Goal: Task Accomplishment & Management: Manage account settings

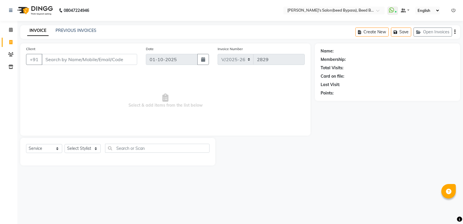
select select "4176"
select select "service"
click at [98, 148] on select "Select Stylist [PERSON_NAME] manager [PERSON_NAME] V sagar [PERSON_NAME] [PERSO…" at bounding box center [83, 148] width 36 height 9
select select "83208"
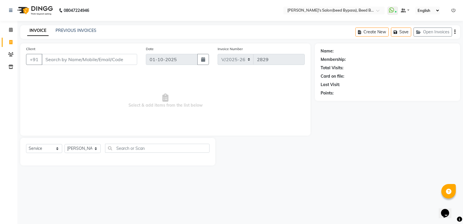
click at [65, 144] on select "Select Stylist [PERSON_NAME] manager [PERSON_NAME] V sagar [PERSON_NAME] [PERSO…" at bounding box center [83, 148] width 36 height 9
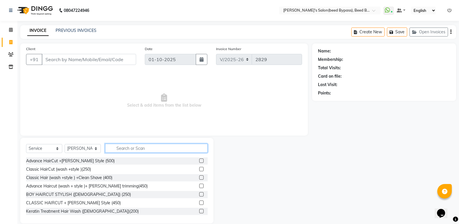
click at [135, 149] on input "text" at bounding box center [156, 148] width 103 height 9
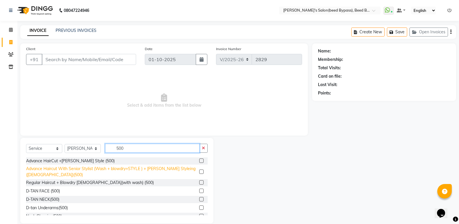
type input "500"
click at [115, 171] on div "Advance Haircut With Senior Stylist (Wash + blowdry+STYLE ) + [PERSON_NAME] Sty…" at bounding box center [111, 172] width 171 height 12
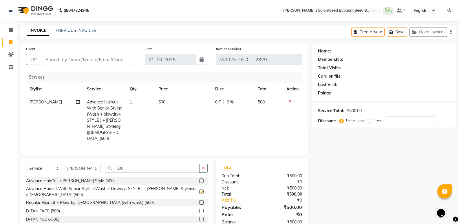
checkbox input "false"
click at [98, 58] on input "Client" at bounding box center [89, 59] width 94 height 11
type input "9"
type input "0"
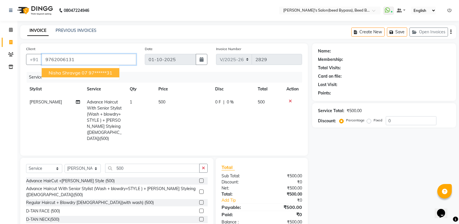
type input "9762006131"
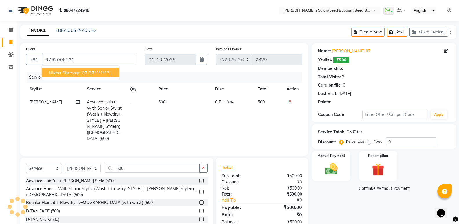
select select "1: Object"
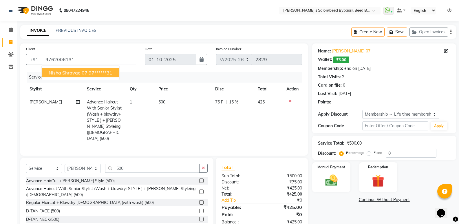
type input "15"
click at [89, 70] on ngb-highlight "97******31" at bounding box center [101, 73] width 24 height 6
type input "97******31"
type input "0"
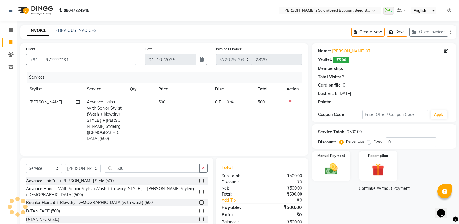
select select "1: Object"
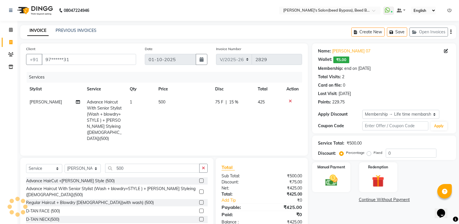
type input "15"
click at [334, 170] on div "Manual Payment" at bounding box center [332, 177] width 40 height 31
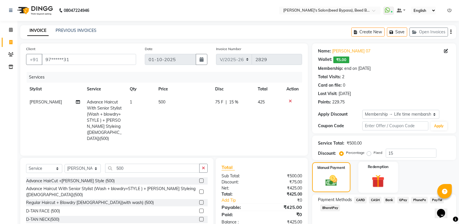
scroll to position [26, 0]
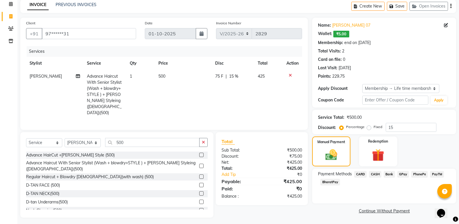
click at [421, 176] on span "PhonePe" at bounding box center [419, 174] width 17 height 7
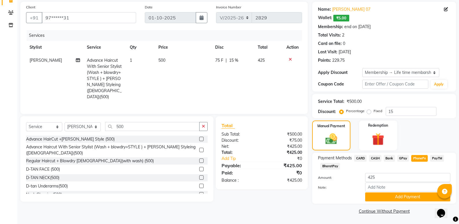
scroll to position [42, 0]
click at [389, 192] on button "Add Payment" at bounding box center [407, 196] width 85 height 9
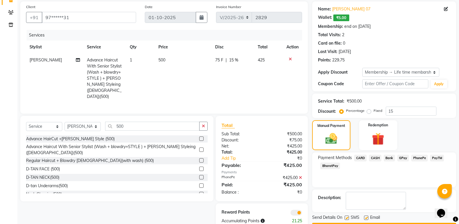
scroll to position [59, 0]
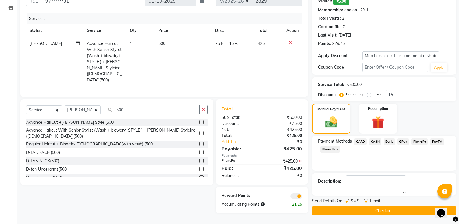
click at [373, 209] on button "Checkout" at bounding box center [384, 210] width 144 height 9
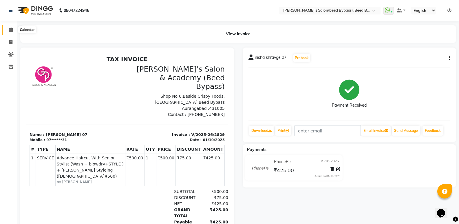
click at [10, 31] on icon at bounding box center [11, 30] width 4 height 4
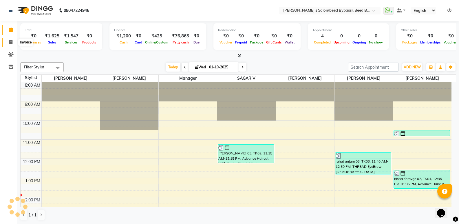
click at [11, 41] on icon at bounding box center [10, 42] width 3 height 4
select select "service"
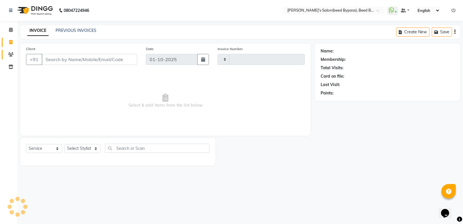
type input "2830"
select select "4176"
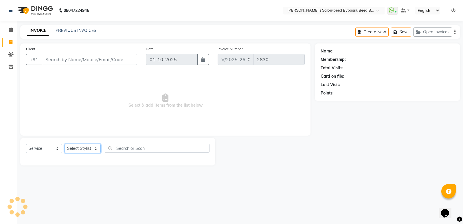
click at [99, 147] on select "Select Stylist" at bounding box center [83, 148] width 36 height 9
select select "77699"
click at [65, 144] on select "Select Stylist [PERSON_NAME] manager [PERSON_NAME] V sagar [PERSON_NAME] [PERSO…" at bounding box center [83, 148] width 36 height 9
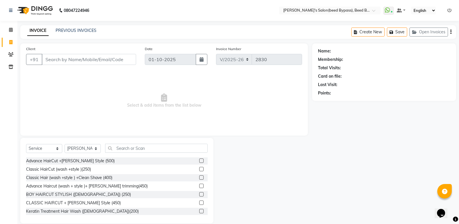
click at [149, 143] on div "Select Service Product Membership Package Voucher Prepaid Gift Card Select Styl…" at bounding box center [116, 180] width 193 height 85
click at [150, 147] on input "text" at bounding box center [156, 148] width 103 height 9
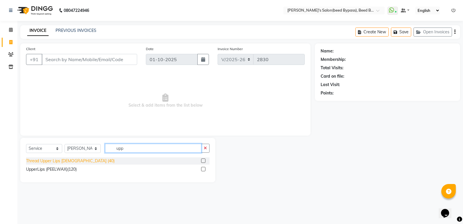
type input "upp"
click at [69, 162] on div "Thread Upper Lips [DEMOGRAPHIC_DATA] (40)" at bounding box center [70, 161] width 89 height 6
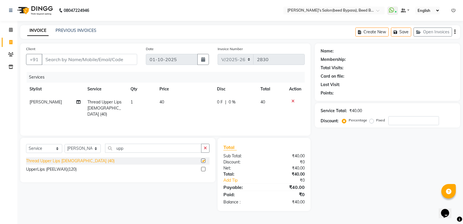
checkbox input "false"
click at [100, 60] on input "Client" at bounding box center [90, 59] width 96 height 11
type input "7"
type input "0"
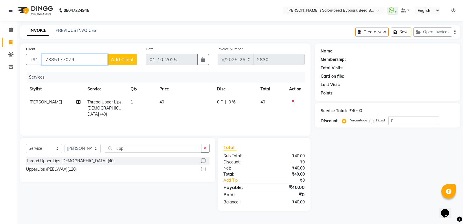
type input "7385177079"
click at [129, 61] on span "Add Client" at bounding box center [122, 59] width 23 height 6
select select "22"
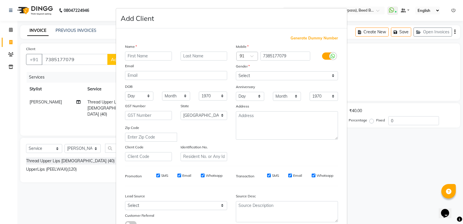
click at [145, 57] on input "text" at bounding box center [148, 56] width 47 height 9
type input "a"
type input "Ashri mam 03"
click at [277, 78] on select "Select Male Female Other Prefer Not To Say" at bounding box center [287, 75] width 102 height 9
select select "female"
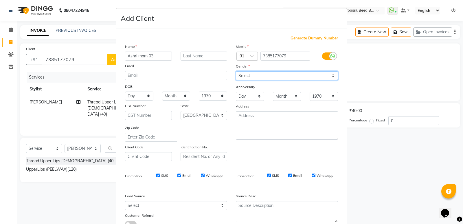
click at [236, 71] on select "Select Male Female Other Prefer Not To Say" at bounding box center [287, 75] width 102 height 9
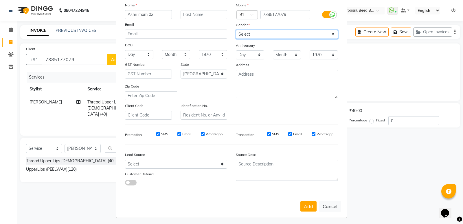
scroll to position [43, 0]
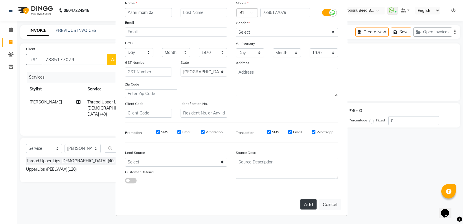
click at [304, 204] on button "Add" at bounding box center [309, 204] width 16 height 10
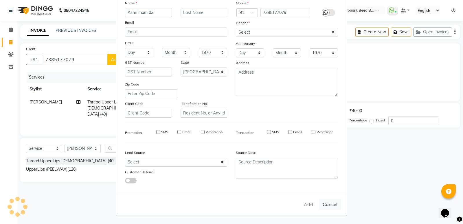
type input "73******79"
select select
select select "null"
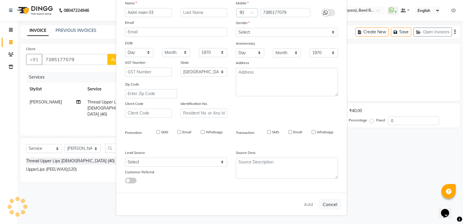
select select
checkbox input "false"
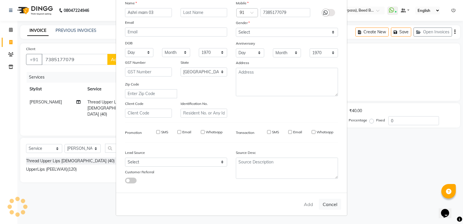
checkbox input "false"
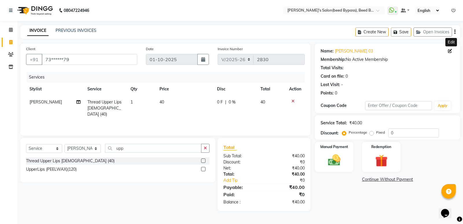
click at [450, 52] on icon at bounding box center [450, 51] width 4 height 4
select select "22"
select select "female"
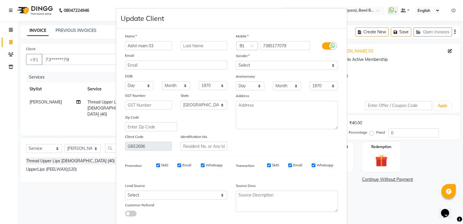
drag, startPoint x: 138, startPoint y: 43, endPoint x: 137, endPoint y: 46, distance: 3.0
click at [137, 45] on input "Ashri mam 03" at bounding box center [148, 45] width 47 height 9
click at [135, 48] on input "Ashri mam 03" at bounding box center [148, 45] width 47 height 9
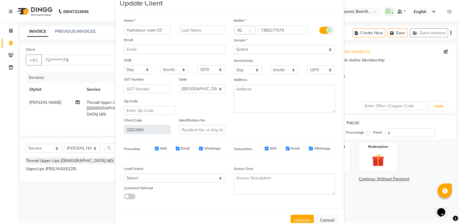
scroll to position [33, 0]
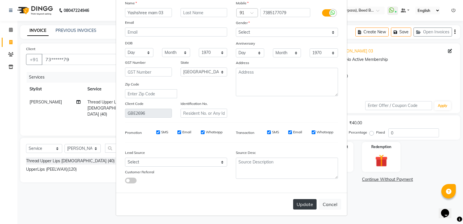
type input "Yashshree mam 03"
click at [302, 206] on button "Update" at bounding box center [304, 204] width 23 height 10
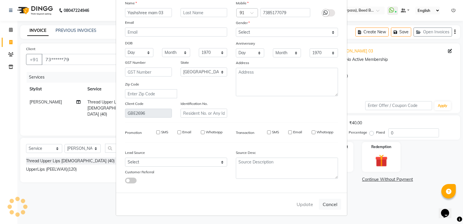
select select
select select "null"
select select
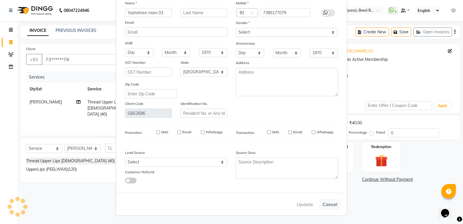
select select
checkbox input "false"
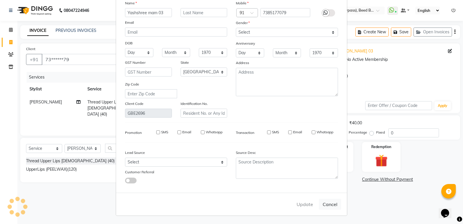
checkbox input "false"
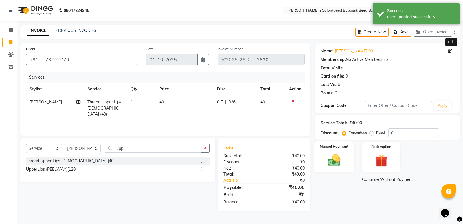
click at [339, 164] on img at bounding box center [334, 160] width 21 height 15
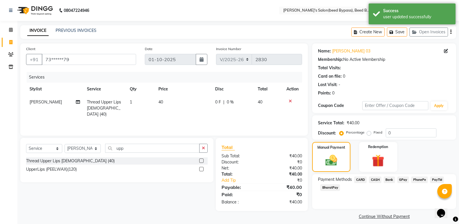
scroll to position [6, 0]
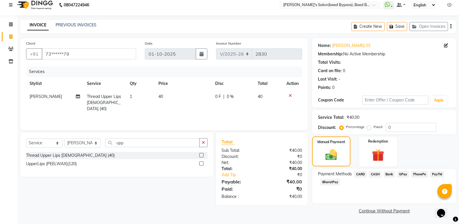
click at [417, 175] on span "PhonePe" at bounding box center [419, 174] width 17 height 7
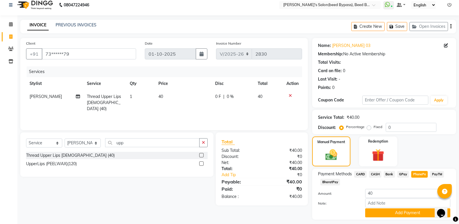
scroll to position [22, 0]
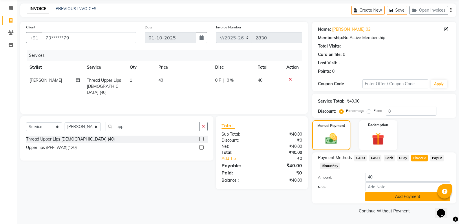
click at [405, 195] on button "Add Payment" at bounding box center [407, 196] width 85 height 9
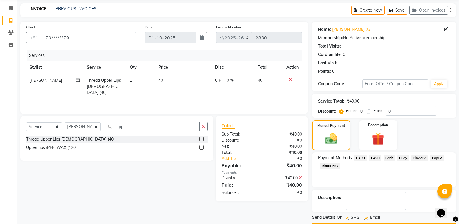
scroll to position [38, 0]
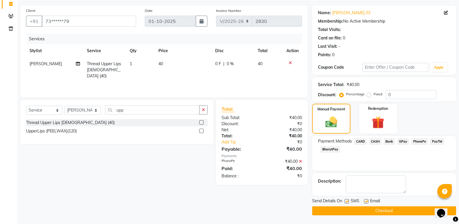
drag, startPoint x: 394, startPoint y: 210, endPoint x: 397, endPoint y: 198, distance: 12.4
click at [396, 203] on div "Send Details On SMS Email Checkout" at bounding box center [384, 206] width 144 height 17
click at [369, 209] on button "Checkout" at bounding box center [384, 210] width 144 height 9
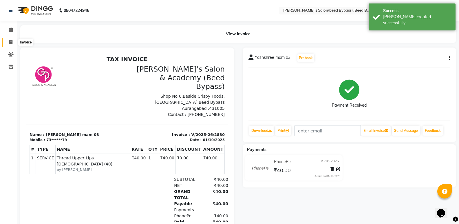
click at [8, 42] on span at bounding box center [11, 42] width 10 height 7
select select "service"
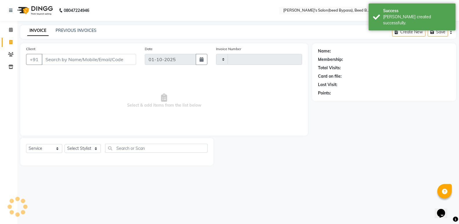
type input "2831"
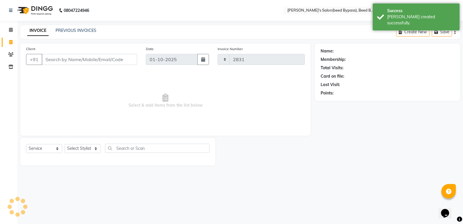
select select "4176"
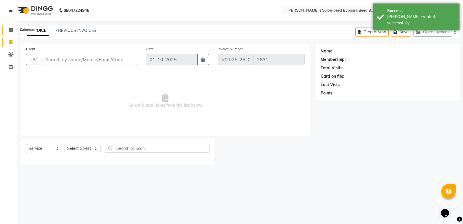
click at [12, 29] on icon at bounding box center [11, 30] width 4 height 4
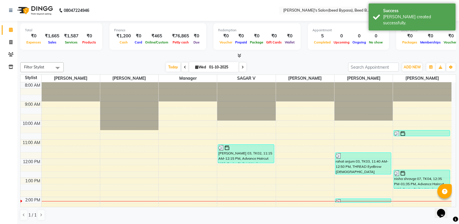
click at [184, 68] on icon at bounding box center [185, 66] width 2 height 3
type input "30-09-2025"
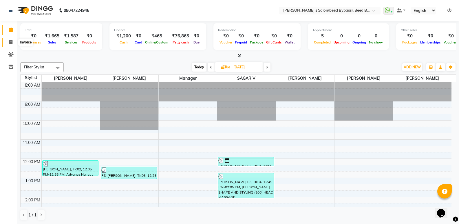
click at [11, 41] on icon at bounding box center [10, 42] width 3 height 4
select select "service"
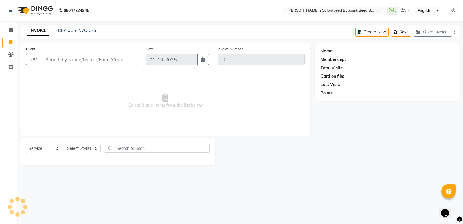
type input "2831"
select select "4176"
click at [97, 152] on select "Select Stylist AYESHA SHAIKH manager NAGESH PAVAN SAGAR V sagar varpe SAHIL SAP…" at bounding box center [83, 148] width 36 height 9
select select "28787"
click at [65, 144] on select "Select Stylist AYESHA SHAIKH manager NAGESH PAVAN SAGAR V sagar varpe SAHIL SAP…" at bounding box center [83, 148] width 36 height 9
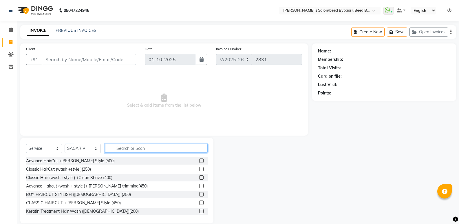
click at [147, 147] on input "text" at bounding box center [156, 148] width 103 height 9
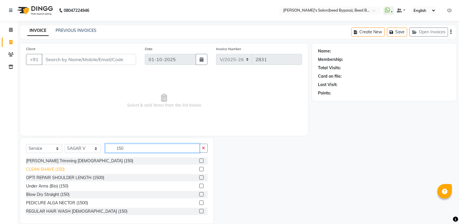
type input "150"
click at [60, 169] on div "CLEAN SHAVE (150)" at bounding box center [45, 169] width 39 height 6
checkbox input "false"
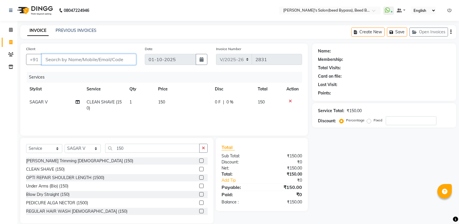
click at [103, 63] on input "Client" at bounding box center [89, 59] width 94 height 11
type input "9"
type input "0"
type input "9302114541"
click at [121, 62] on span "Add Client" at bounding box center [121, 59] width 23 height 6
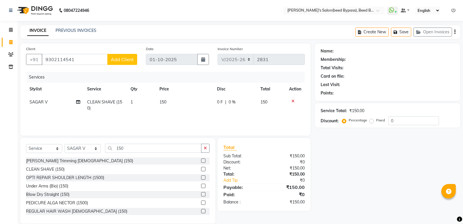
select select
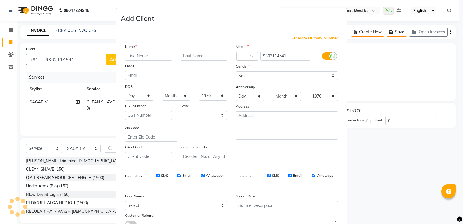
click at [135, 59] on input "text" at bounding box center [148, 56] width 47 height 9
type input "naredra jain 03"
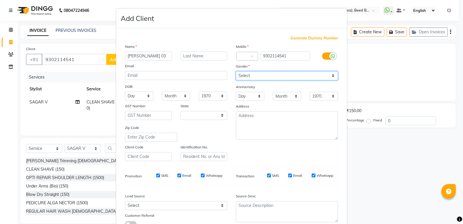
click at [270, 77] on select "Select Male Female Other Prefer Not To Say" at bounding box center [287, 75] width 102 height 9
click at [236, 71] on select "Select Male Female Other Prefer Not To Say" at bounding box center [287, 75] width 102 height 9
click at [262, 75] on select "Select Male Female Other Prefer Not To Say" at bounding box center [287, 75] width 102 height 9
select select "male"
click at [236, 71] on select "Select Male Female Other Prefer Not To Say" at bounding box center [287, 75] width 102 height 9
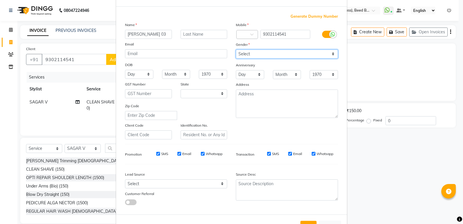
scroll to position [43, 0]
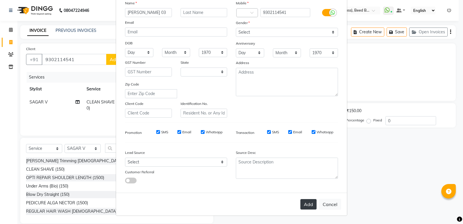
click at [306, 207] on button "Add" at bounding box center [309, 204] width 16 height 10
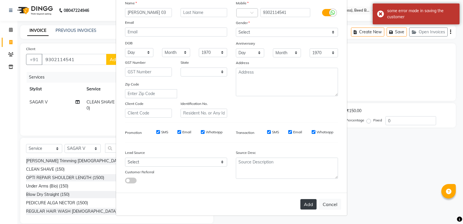
click at [304, 202] on button "Add" at bounding box center [309, 204] width 16 height 10
click at [304, 202] on div "Add Cancel" at bounding box center [231, 204] width 231 height 23
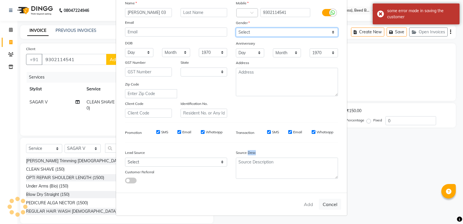
click at [281, 30] on select "Select Male Female Other Prefer Not To Say" at bounding box center [287, 32] width 102 height 9
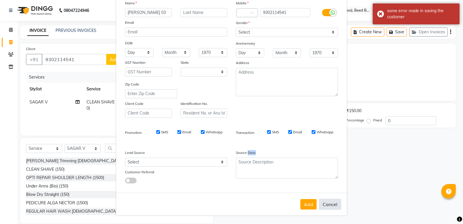
click at [327, 203] on button "Cancel" at bounding box center [330, 204] width 22 height 11
select select
select select "null"
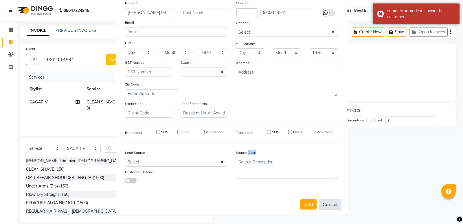
select select
checkbox input "false"
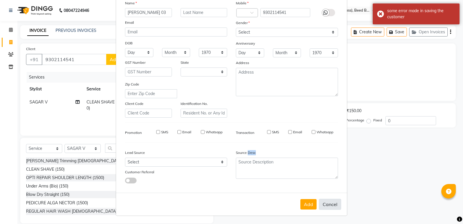
checkbox input "false"
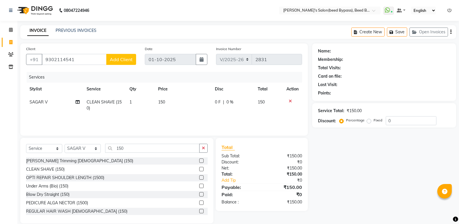
click at [127, 54] on button "Add Client" at bounding box center [121, 59] width 30 height 11
select select
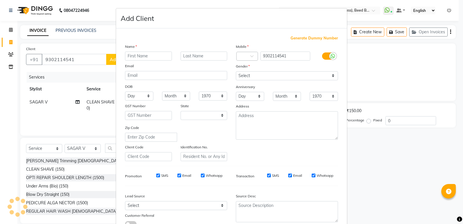
click at [139, 58] on input "text" at bounding box center [148, 56] width 47 height 9
type input "naredra jain 03"
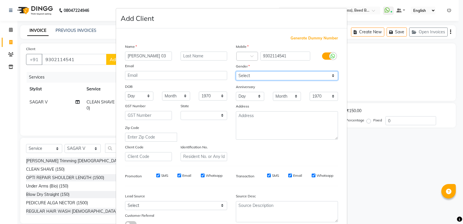
click at [261, 74] on select "Select Male Female Other Prefer Not To Say" at bounding box center [287, 75] width 102 height 9
select select "male"
click at [236, 71] on select "Select Male Female Other Prefer Not To Say" at bounding box center [287, 75] width 102 height 9
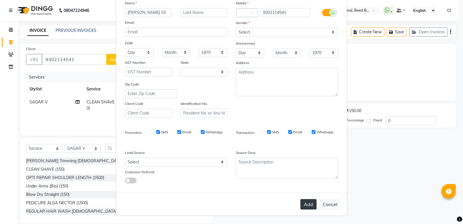
click at [308, 205] on button "Add" at bounding box center [309, 204] width 16 height 10
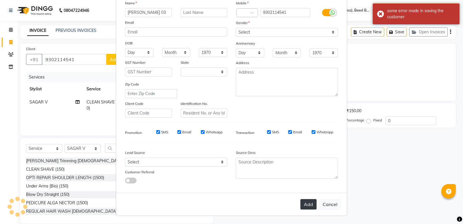
click at [307, 200] on button "Add" at bounding box center [309, 204] width 16 height 10
click at [307, 200] on div "Add Cancel" at bounding box center [231, 204] width 231 height 23
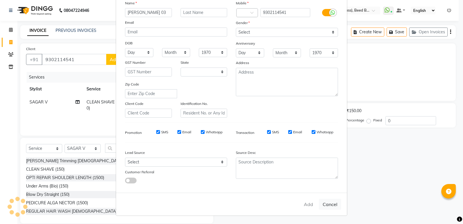
click at [307, 200] on div "Add Cancel" at bounding box center [231, 204] width 231 height 23
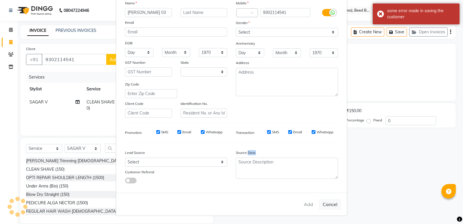
click at [307, 200] on div "Add Cancel" at bounding box center [231, 204] width 231 height 23
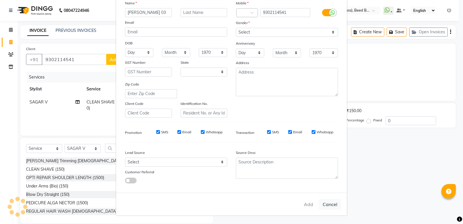
click at [307, 200] on div "Add Cancel" at bounding box center [231, 204] width 231 height 23
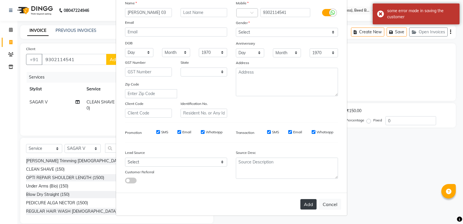
click at [307, 200] on button "Add" at bounding box center [309, 204] width 16 height 10
click at [401, 34] on ngb-modal-window "Add Client Generate Dummy Number Name naredra jain 03 Email DOB Day 01 02 03 04…" at bounding box center [231, 112] width 463 height 224
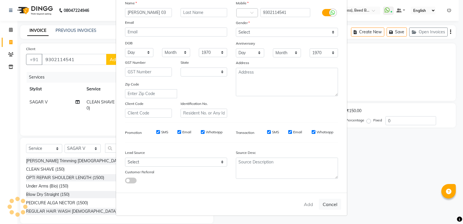
click at [401, 34] on ngb-modal-window "Add Client Generate Dummy Number Name naredra jain 03 Email DOB Day 01 02 03 04…" at bounding box center [231, 112] width 463 height 224
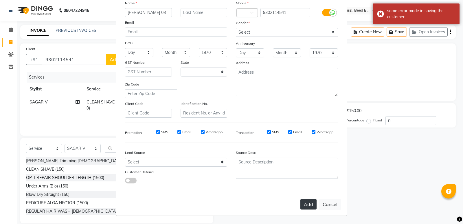
click at [309, 202] on button "Add" at bounding box center [309, 204] width 16 height 10
click at [309, 202] on div "Add Cancel" at bounding box center [231, 204] width 231 height 23
click at [325, 204] on button "Cancel" at bounding box center [330, 204] width 22 height 11
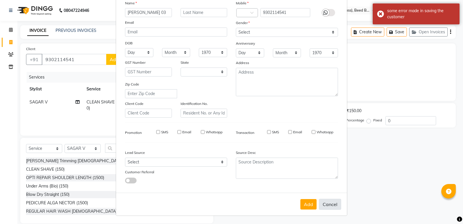
select select
select select "null"
select select
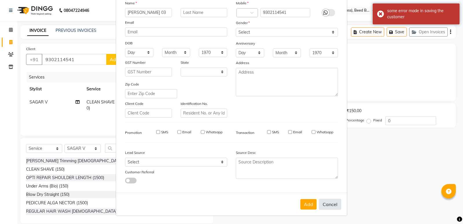
select select
checkbox input "false"
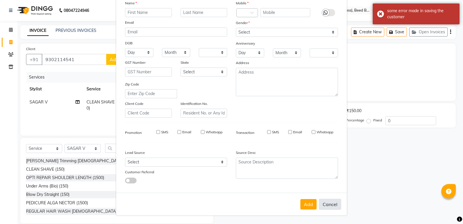
checkbox input "false"
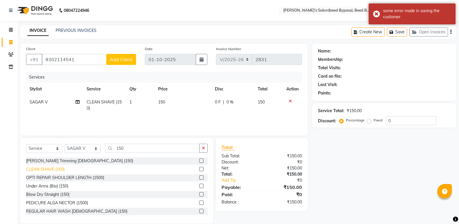
click at [59, 171] on div "CLEAN SHAVE (150)" at bounding box center [45, 169] width 39 height 6
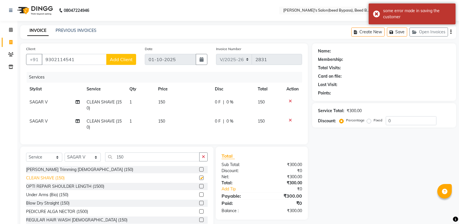
checkbox input "false"
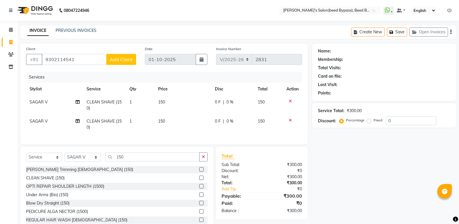
click at [292, 102] on div at bounding box center [292, 101] width 12 height 4
click at [290, 102] on icon at bounding box center [290, 101] width 3 height 4
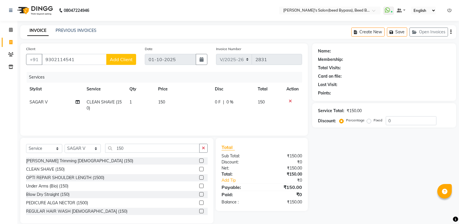
click at [117, 60] on span "Add Client" at bounding box center [121, 59] width 23 height 6
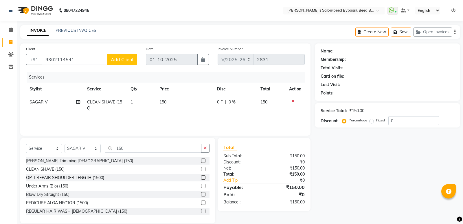
select select
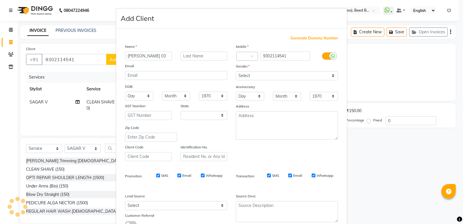
type input "naredra jain 03"
click at [254, 76] on select "Select Male Female Other Prefer Not To Say" at bounding box center [287, 75] width 102 height 9
select select "male"
click at [236, 71] on select "Select Male Female Other Prefer Not To Say" at bounding box center [287, 75] width 102 height 9
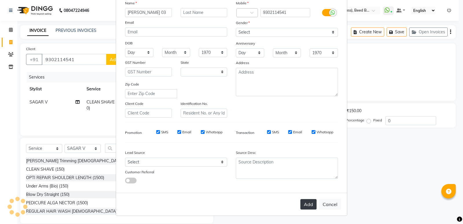
click at [310, 206] on button "Add" at bounding box center [309, 204] width 16 height 10
click at [301, 206] on button "Add" at bounding box center [309, 204] width 16 height 10
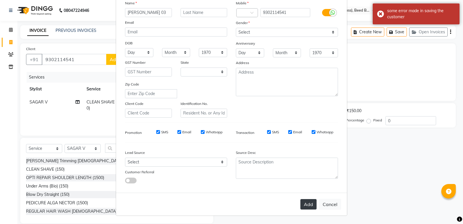
click at [301, 205] on button "Add" at bounding box center [309, 204] width 16 height 10
click at [326, 204] on button "Cancel" at bounding box center [330, 204] width 22 height 11
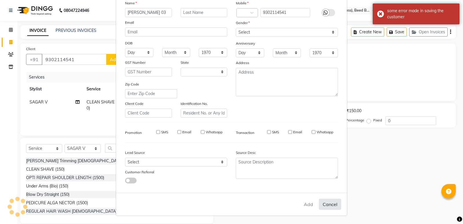
select select
select select "null"
select select
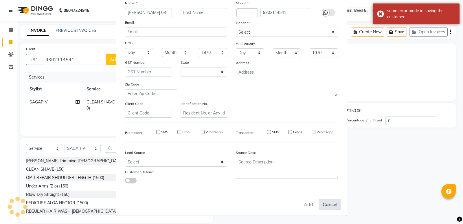
select select
checkbox input "false"
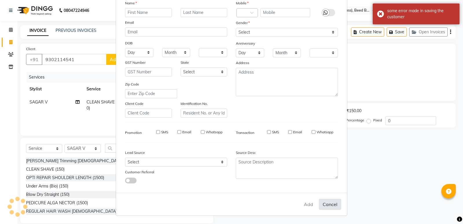
checkbox input "false"
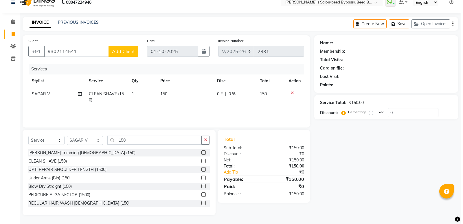
scroll to position [0, 0]
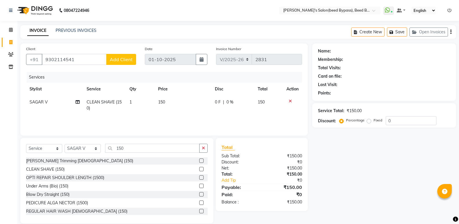
click at [113, 61] on span "Add Client" at bounding box center [121, 59] width 23 height 6
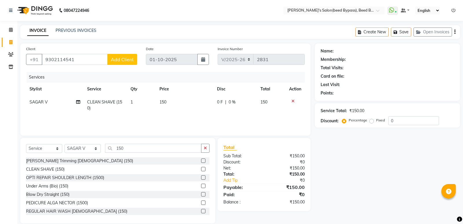
select select
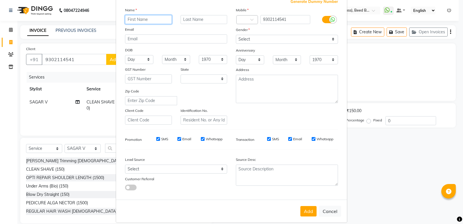
scroll to position [43, 0]
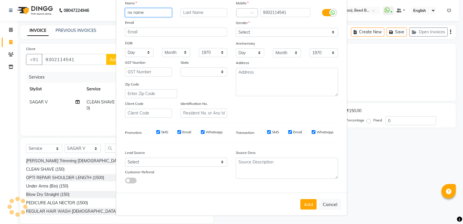
type input "no name"
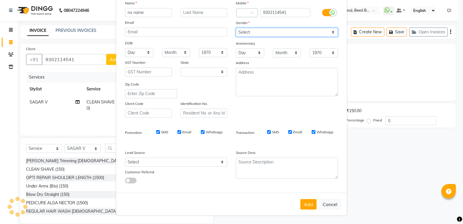
click at [248, 31] on select "Select Male Female Other Prefer Not To Say" at bounding box center [287, 32] width 102 height 9
select select "male"
click at [236, 28] on select "Select Male Female Other Prefer Not To Say" at bounding box center [287, 32] width 102 height 9
click at [308, 205] on button "Add" at bounding box center [309, 204] width 16 height 10
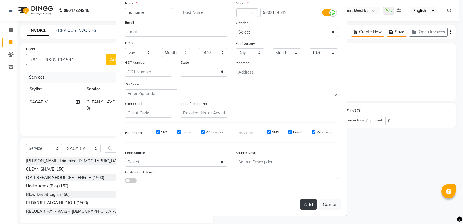
click at [308, 200] on button "Add" at bounding box center [309, 204] width 16 height 10
click at [308, 200] on div "Add Cancel" at bounding box center [231, 204] width 231 height 23
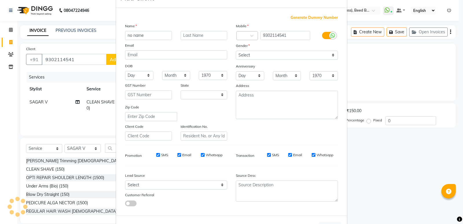
scroll to position [0, 0]
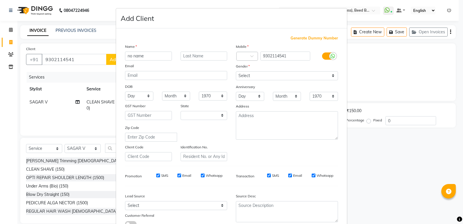
click at [218, 16] on div "Add Client" at bounding box center [231, 18] width 231 height 20
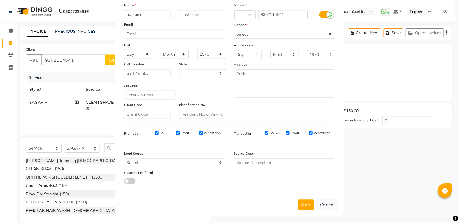
scroll to position [43, 0]
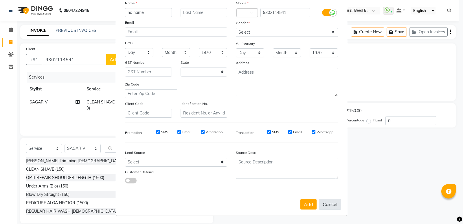
click at [331, 203] on button "Cancel" at bounding box center [330, 204] width 22 height 11
select select
select select "null"
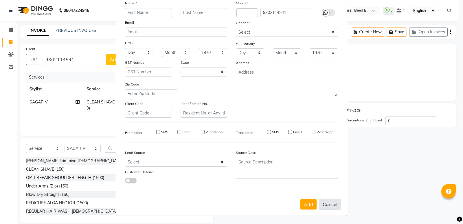
select select
checkbox input "false"
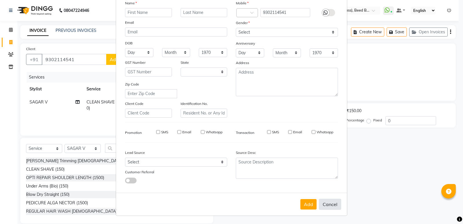
checkbox input "false"
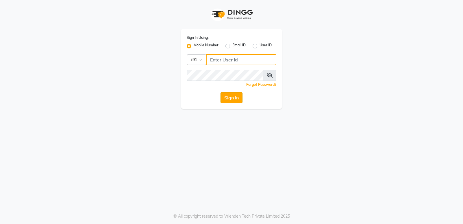
type input "7888039666"
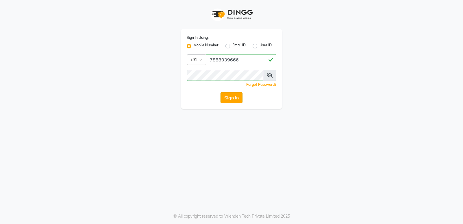
click at [231, 94] on button "Sign In" at bounding box center [232, 97] width 22 height 11
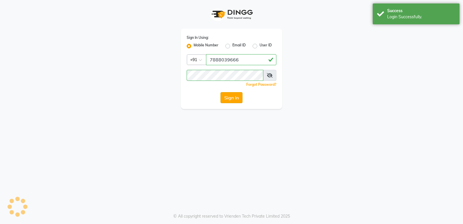
select select "service"
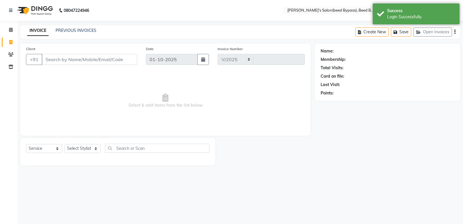
select select "en"
select select "4176"
type input "2831"
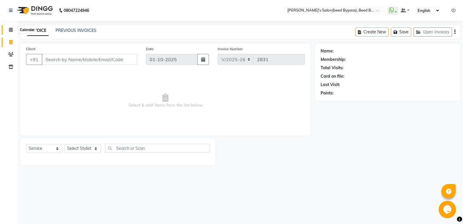
click at [10, 29] on icon at bounding box center [11, 30] width 4 height 4
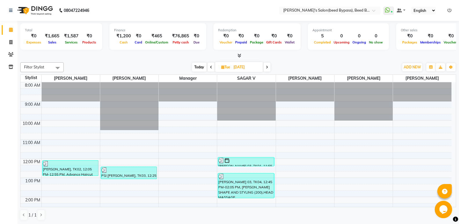
click at [269, 67] on span at bounding box center [267, 67] width 7 height 9
type input "01-10-2025"
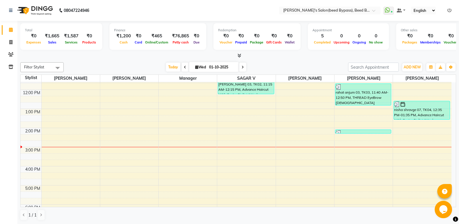
scroll to position [28, 0]
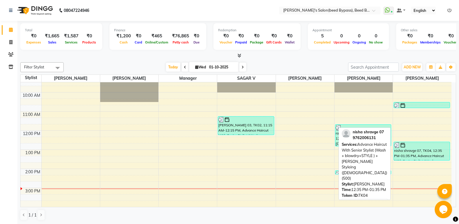
click at [412, 152] on div "nisha shravge 07, TK04, 12:35 PM-01:35 PM, Advance Haircut With Senior Stylist …" at bounding box center [422, 151] width 56 height 18
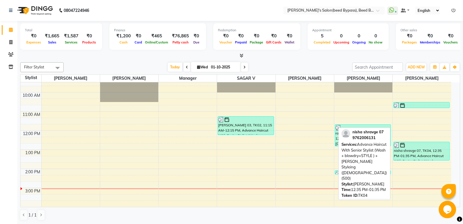
select select "3"
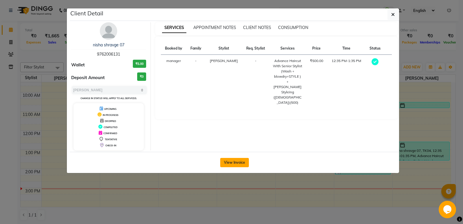
click at [241, 162] on button "View Invoice" at bounding box center [234, 162] width 29 height 9
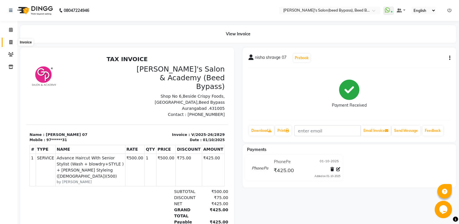
click at [12, 41] on icon at bounding box center [10, 42] width 3 height 4
select select "service"
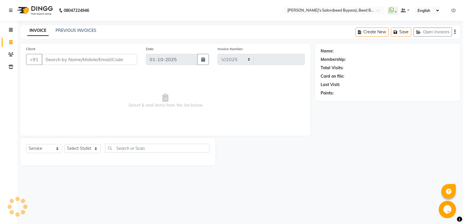
select select "4176"
type input "2831"
click at [62, 31] on link "PREVIOUS INVOICES" at bounding box center [76, 30] width 41 height 5
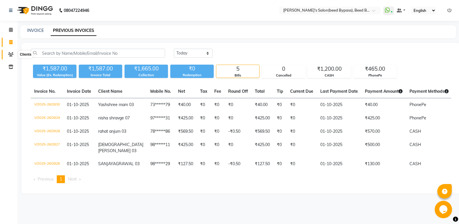
click at [11, 55] on icon at bounding box center [11, 54] width 6 height 4
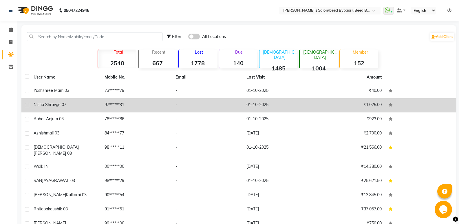
drag, startPoint x: 69, startPoint y: 104, endPoint x: 83, endPoint y: 105, distance: 14.2
click at [70, 104] on div "nisha shravge 07" at bounding box center [66, 105] width 64 height 6
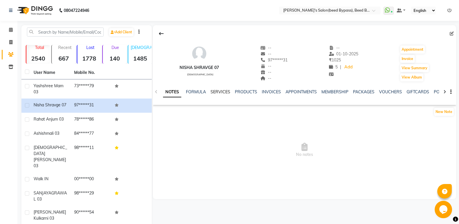
click at [222, 90] on link "SERVICES" at bounding box center [221, 91] width 20 height 5
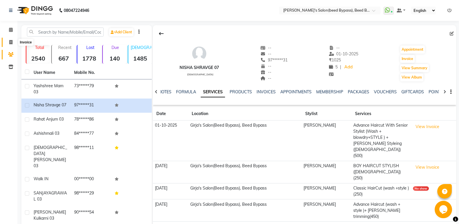
click at [10, 42] on icon at bounding box center [10, 42] width 3 height 4
select select "service"
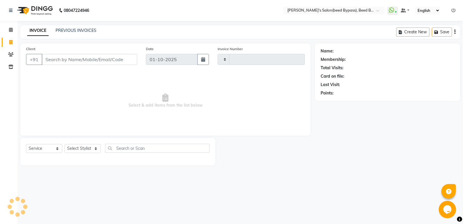
type input "2831"
select select "4176"
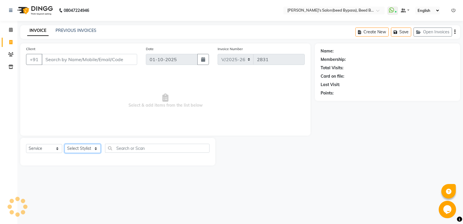
click at [80, 148] on select "Select Stylist AYESHA SHAIKH manager NAGESH PAVAN SAGAR V sagar varpe SAHIL SAP…" at bounding box center [83, 148] width 36 height 9
select select "28787"
click at [65, 144] on select "Select Stylist AYESHA SHAIKH manager NAGESH PAVAN SAGAR V sagar varpe SAHIL SAP…" at bounding box center [83, 148] width 36 height 9
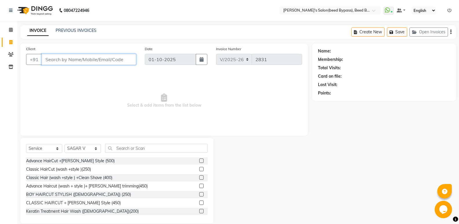
click at [72, 60] on input "Client" at bounding box center [89, 59] width 94 height 11
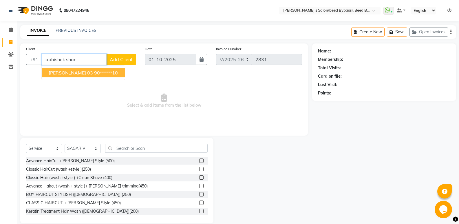
click at [77, 74] on span "ABHISHEK SHARMA 03" at bounding box center [71, 73] width 44 height 6
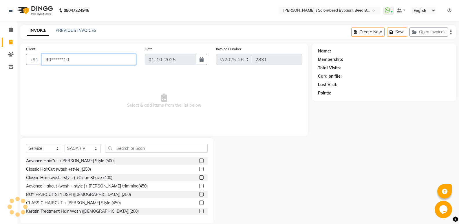
type input "90******10"
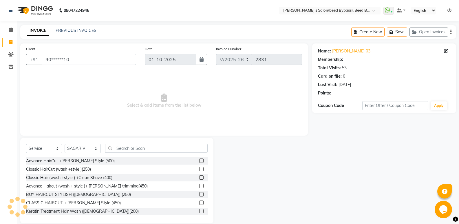
select select "1: Object"
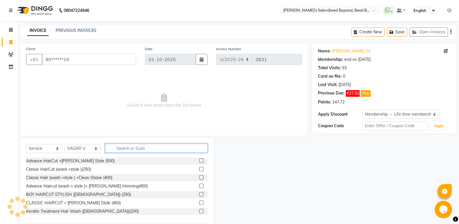
click at [144, 149] on input "text" at bounding box center [156, 148] width 103 height 9
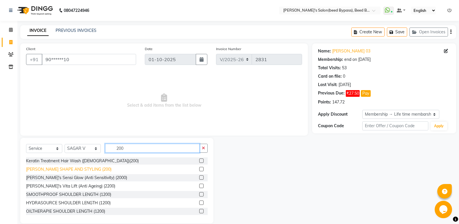
type input "200"
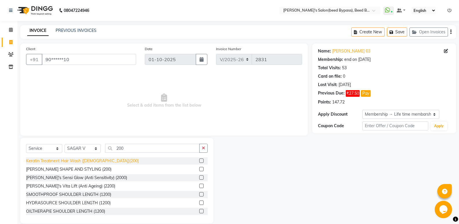
drag, startPoint x: 79, startPoint y: 169, endPoint x: 103, endPoint y: 164, distance: 24.8
click at [79, 169] on div "BEARD SHAPE AND STYLING (200)" at bounding box center [68, 169] width 85 height 6
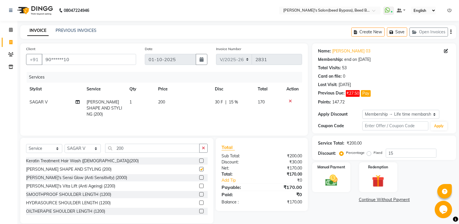
checkbox input "false"
click at [136, 149] on input "200" at bounding box center [152, 148] width 94 height 9
type input "2"
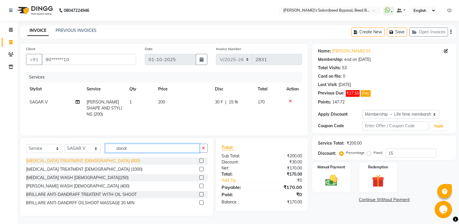
type input "dandr"
click at [94, 162] on div "DANDRUFF TREATMENT MALE (800)" at bounding box center [83, 161] width 114 height 6
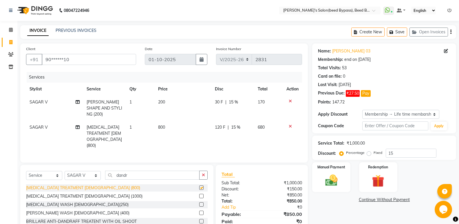
checkbox input "false"
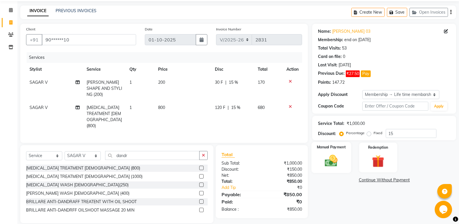
click at [329, 162] on img at bounding box center [331, 160] width 21 height 15
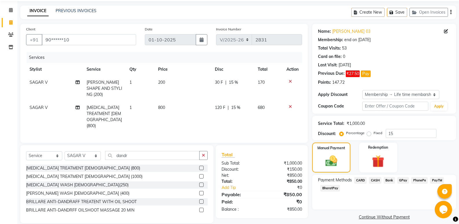
click at [421, 180] on span "PhonePe" at bounding box center [419, 180] width 17 height 7
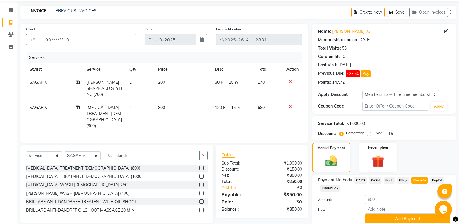
scroll to position [42, 0]
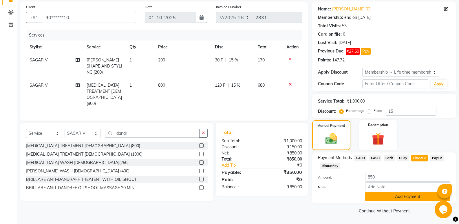
click at [409, 196] on button "Add Payment" at bounding box center [407, 196] width 85 height 9
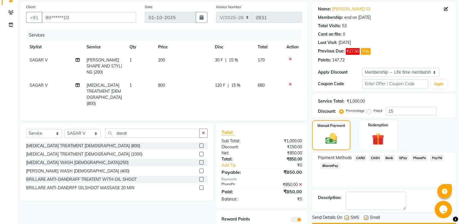
scroll to position [59, 0]
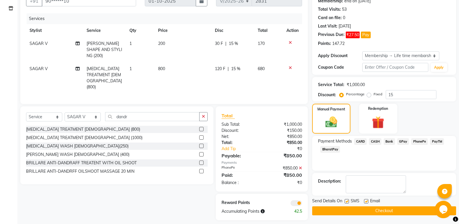
click at [405, 209] on button "Checkout" at bounding box center [384, 210] width 144 height 9
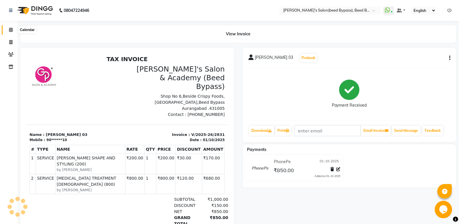
click at [12, 31] on icon at bounding box center [11, 30] width 4 height 4
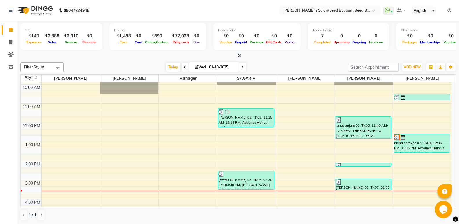
scroll to position [66, 0]
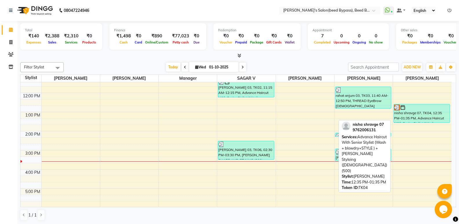
click at [426, 115] on div "nisha shravge 07, TK04, 12:35 PM-01:35 PM, Advance Haircut With Senior Stylist …" at bounding box center [422, 113] width 56 height 18
select select "3"
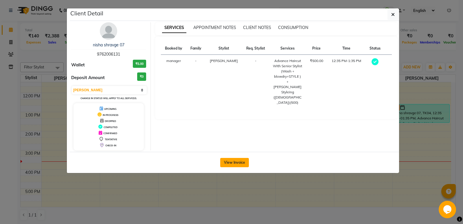
click at [243, 159] on button "View Invoice" at bounding box center [234, 162] width 29 height 9
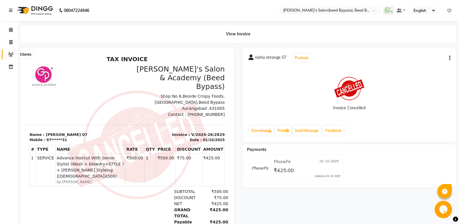
click at [9, 54] on icon at bounding box center [11, 54] width 6 height 4
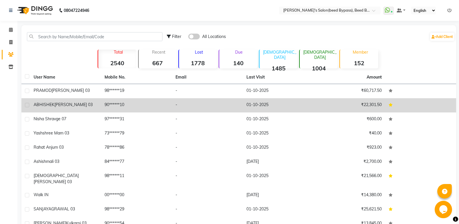
click at [66, 109] on td "ABHISHEK SHARMA 03" at bounding box center [65, 105] width 71 height 14
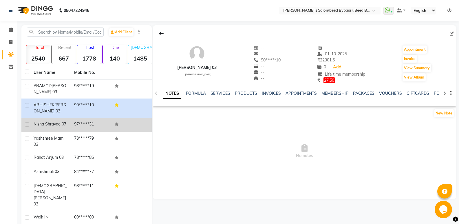
click at [58, 127] on div "nisha shravge 07" at bounding box center [51, 124] width 34 height 6
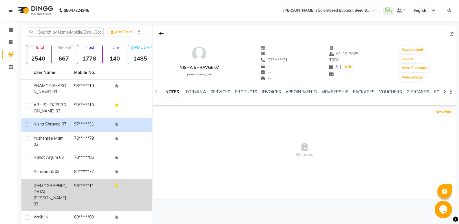
click at [61, 195] on span "sahane 03" at bounding box center [50, 200] width 32 height 11
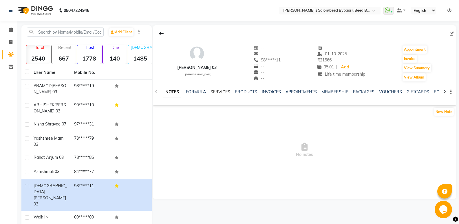
click at [218, 92] on link "SERVICES" at bounding box center [221, 91] width 20 height 5
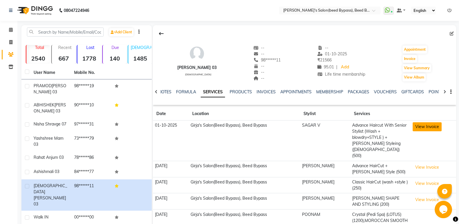
click at [425, 126] on button "View Invoice" at bounding box center [427, 126] width 29 height 9
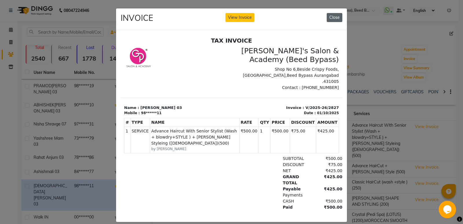
click at [335, 17] on button "Close" at bounding box center [335, 17] width 16 height 9
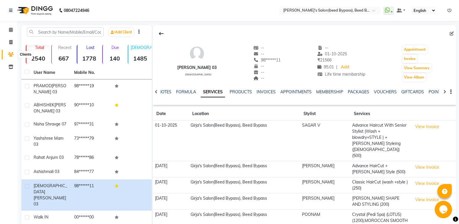
click at [7, 53] on span at bounding box center [11, 54] width 10 height 7
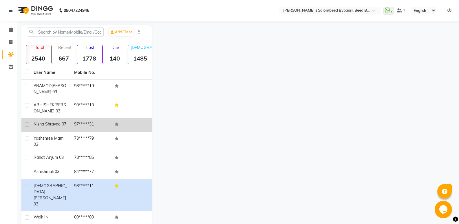
click at [65, 127] on td "nisha shravge 07" at bounding box center [50, 125] width 41 height 14
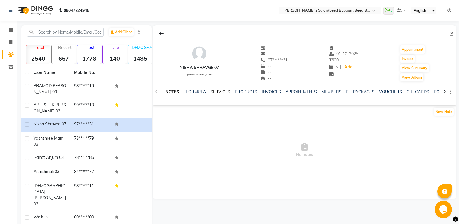
click at [219, 93] on link "SERVICES" at bounding box center [221, 91] width 20 height 5
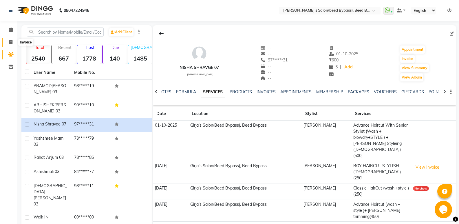
click at [11, 44] on span at bounding box center [11, 42] width 10 height 7
select select "service"
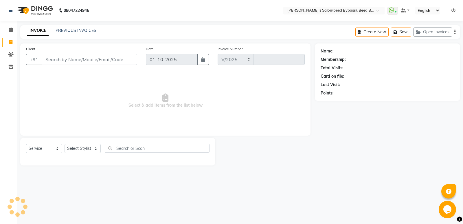
select select "4176"
type input "2833"
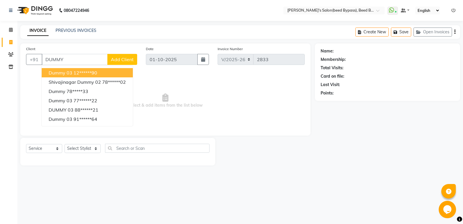
click at [78, 71] on ngb-highlight "12******90" at bounding box center [86, 73] width 24 height 6
type input "12******90"
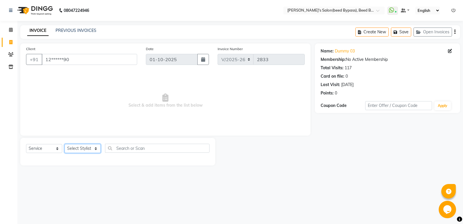
click at [81, 145] on select "Select Stylist AYESHA SHAIKH manager NAGESH PAVAN SAGAR V sagar varpe SAHIL SAP…" at bounding box center [83, 148] width 36 height 9
select select "83208"
click at [65, 144] on select "Select Stylist AYESHA SHAIKH manager NAGESH PAVAN SAGAR V sagar varpe SAHIL SAP…" at bounding box center [83, 148] width 36 height 9
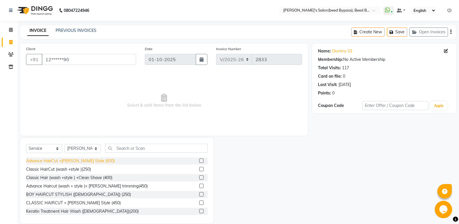
click at [66, 160] on div "Advance HairCut +Beard Style (500)" at bounding box center [70, 161] width 89 height 6
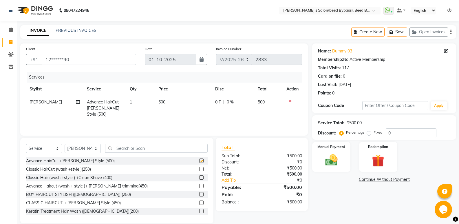
checkbox input "false"
drag, startPoint x: 395, startPoint y: 129, endPoint x: 381, endPoint y: 126, distance: 13.7
click at [395, 130] on input "0" at bounding box center [411, 132] width 51 height 9
type input "15"
drag, startPoint x: 332, startPoint y: 162, endPoint x: 343, endPoint y: 169, distance: 13.4
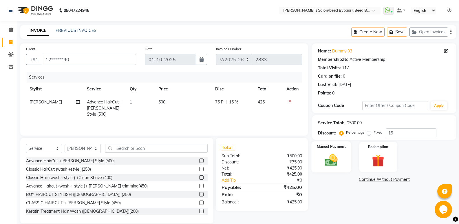
click at [332, 163] on img at bounding box center [331, 160] width 21 height 15
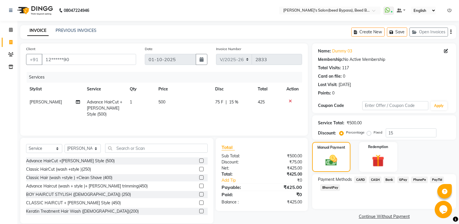
drag, startPoint x: 421, startPoint y: 179, endPoint x: 426, endPoint y: 176, distance: 6.4
click at [421, 179] on span "PhonePe" at bounding box center [419, 179] width 17 height 7
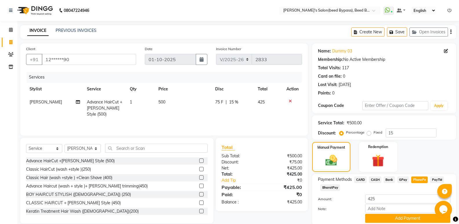
scroll to position [22, 0]
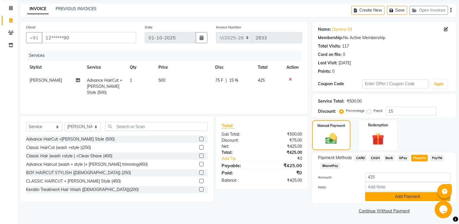
click at [395, 197] on button "Add Payment" at bounding box center [407, 196] width 85 height 9
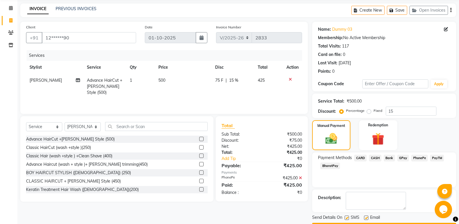
scroll to position [38, 0]
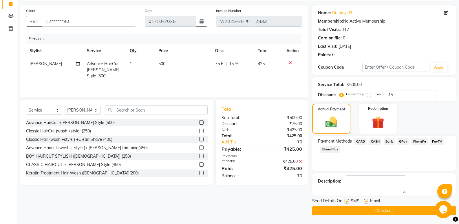
click at [389, 207] on button "Checkout" at bounding box center [384, 210] width 144 height 9
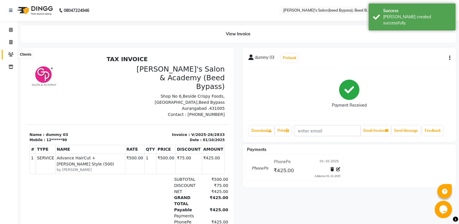
click at [13, 54] on icon at bounding box center [11, 54] width 6 height 4
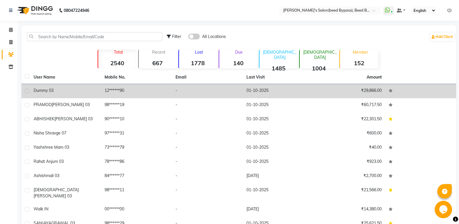
click at [154, 89] on td "12******90" at bounding box center [136, 91] width 71 height 14
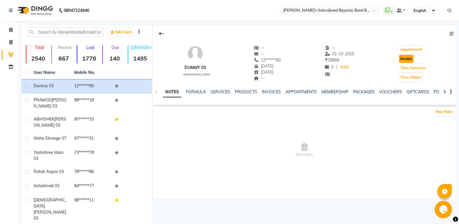
click at [402, 58] on button "Invoice" at bounding box center [406, 59] width 14 height 8
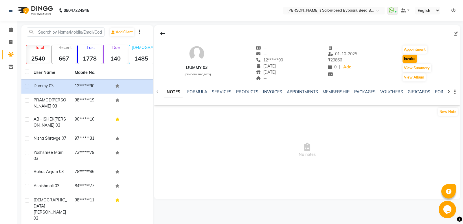
select select "4176"
select select "service"
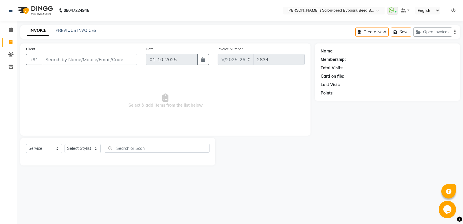
type input "12******90"
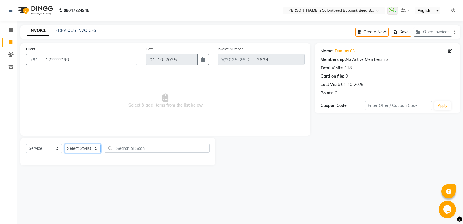
click at [88, 147] on select "Select Stylist AYESHA SHAIKH manager NAGESH PAVAN SAGAR V sagar varpe SAHIL SAP…" at bounding box center [83, 148] width 36 height 9
select select "28787"
click at [65, 144] on select "Select Stylist AYESHA SHAIKH manager NAGESH PAVAN SAGAR V sagar varpe SAHIL SAP…" at bounding box center [83, 148] width 36 height 9
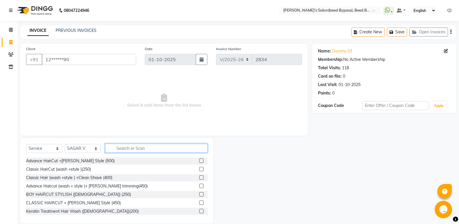
click at [141, 148] on input "text" at bounding box center [156, 148] width 103 height 9
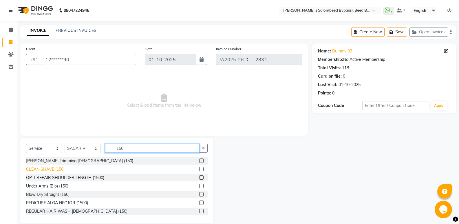
type input "150"
click at [49, 169] on div "CLEAN SHAVE (150)" at bounding box center [45, 169] width 39 height 6
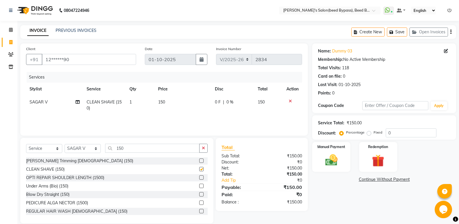
checkbox input "false"
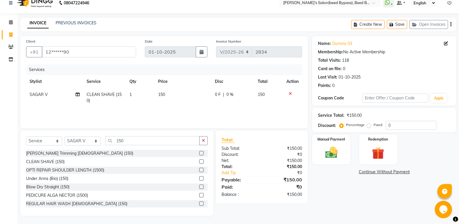
scroll to position [8, 0]
click at [330, 158] on img at bounding box center [331, 152] width 21 height 15
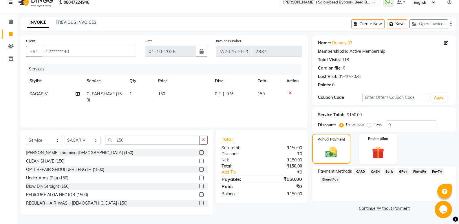
click at [376, 171] on span "CASH" at bounding box center [375, 171] width 12 height 7
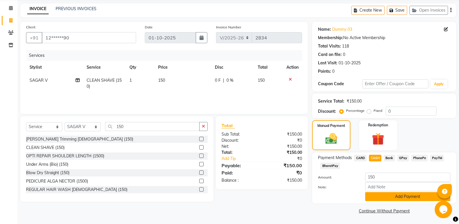
click at [389, 197] on button "Add Payment" at bounding box center [407, 196] width 85 height 9
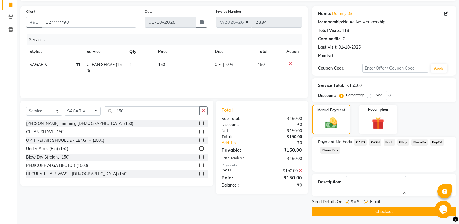
scroll to position [38, 0]
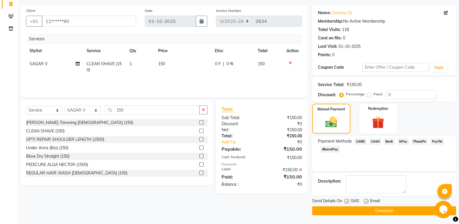
click at [385, 210] on button "Checkout" at bounding box center [384, 210] width 144 height 9
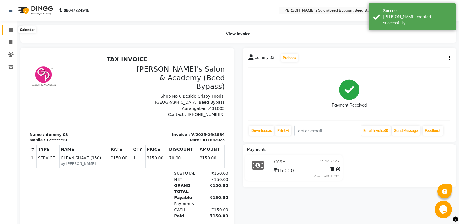
click at [11, 30] on icon at bounding box center [11, 30] width 4 height 4
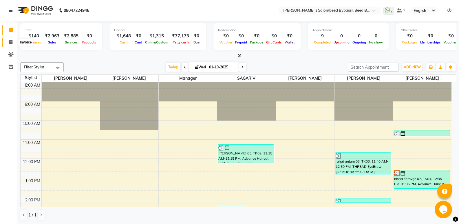
click at [10, 42] on icon at bounding box center [10, 42] width 3 height 4
select select "service"
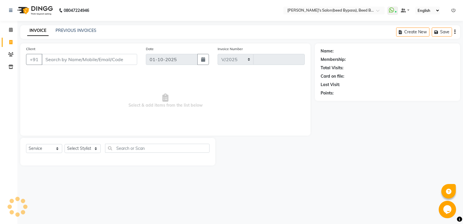
select select "4176"
type input "2835"
click at [86, 30] on link "PREVIOUS INVOICES" at bounding box center [76, 30] width 41 height 5
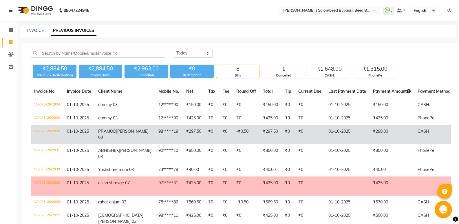
click at [370, 131] on td "₹298.00" at bounding box center [392, 134] width 45 height 19
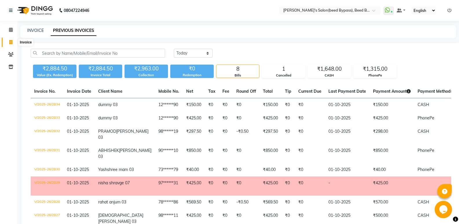
click at [11, 41] on icon at bounding box center [10, 42] width 3 height 4
select select "service"
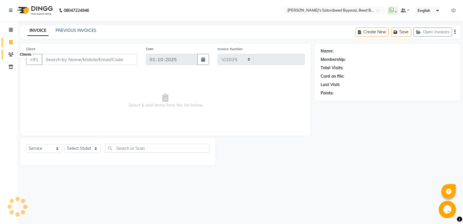
click at [9, 54] on icon at bounding box center [11, 54] width 6 height 4
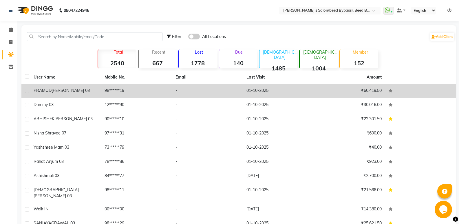
click at [65, 92] on span "BANSODE 03" at bounding box center [71, 90] width 38 height 5
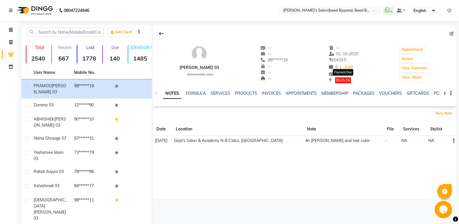
click at [346, 82] on span "8935.50" at bounding box center [343, 80] width 16 height 6
select select "1"
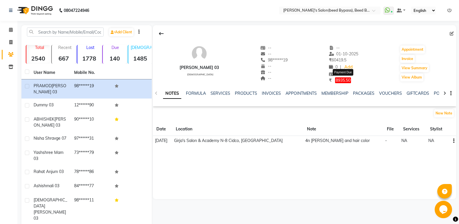
select select "1"
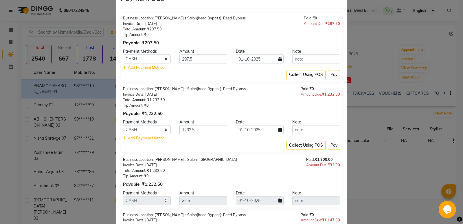
scroll to position [29, 0]
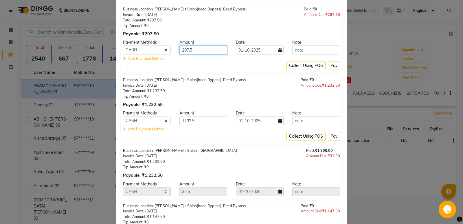
click at [211, 53] on input "297.5" at bounding box center [204, 49] width 48 height 9
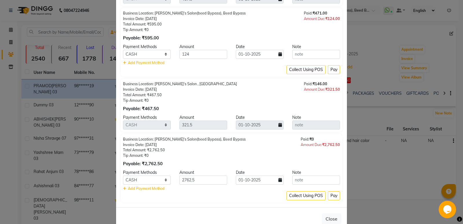
scroll to position [487, 0]
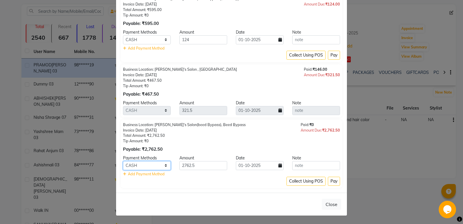
click at [164, 165] on select "CARD CASH Bank GPay PhonePe PayTM BharatPay" at bounding box center [147, 165] width 48 height 9
select select "7"
click at [123, 161] on select "CARD CASH Bank GPay PhonePe PayTM BharatPay" at bounding box center [147, 165] width 48 height 9
click at [335, 183] on button "Pay" at bounding box center [334, 181] width 12 height 9
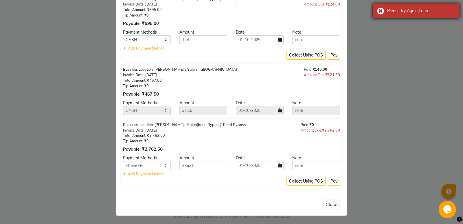
click at [379, 10] on div "Please try Again Later" at bounding box center [416, 10] width 87 height 15
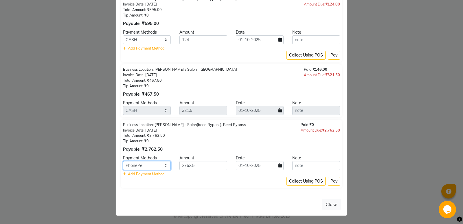
click at [162, 164] on select "CARD CASH Bank GPay PhonePe PayTM BharatPay" at bounding box center [147, 165] width 48 height 9
click at [333, 182] on button "Pay" at bounding box center [334, 181] width 12 height 9
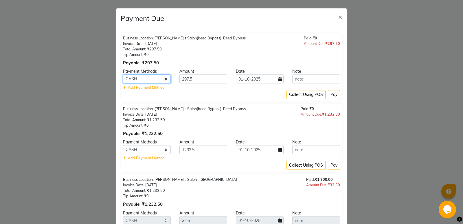
click at [164, 79] on select "CARD CASH Bank GPay PhonePe PayTM BharatPay" at bounding box center [147, 78] width 48 height 9
select select "7"
click at [123, 74] on select "CARD CASH Bank GPay PhonePe PayTM BharatPay" at bounding box center [147, 78] width 48 height 9
click at [330, 95] on button "Pay" at bounding box center [334, 94] width 12 height 9
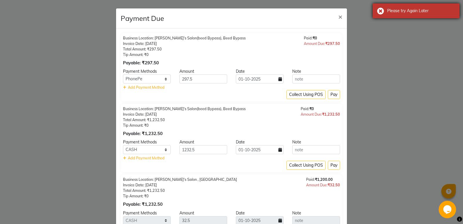
click at [377, 9] on div "Please try Again Later" at bounding box center [416, 10] width 87 height 15
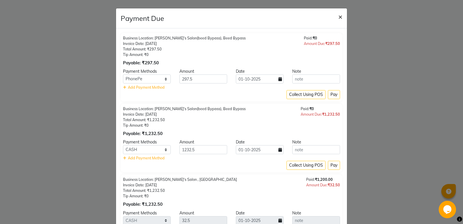
click at [339, 17] on span "×" at bounding box center [341, 16] width 4 height 9
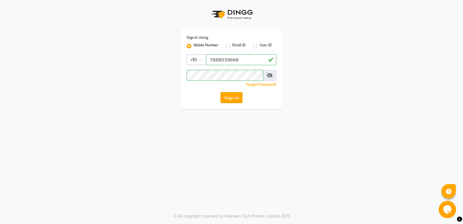
click at [232, 102] on button "Sign In" at bounding box center [232, 97] width 22 height 11
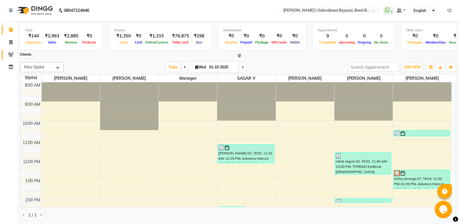
click at [12, 53] on icon at bounding box center [11, 54] width 6 height 4
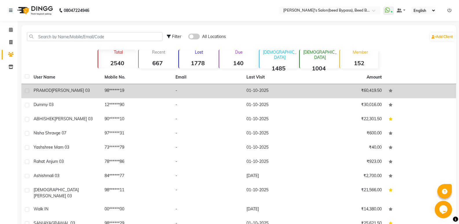
click at [64, 92] on span "BANSODE 03" at bounding box center [71, 90] width 38 height 5
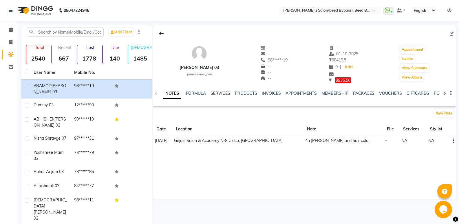
click at [214, 92] on link "SERVICES" at bounding box center [221, 93] width 20 height 5
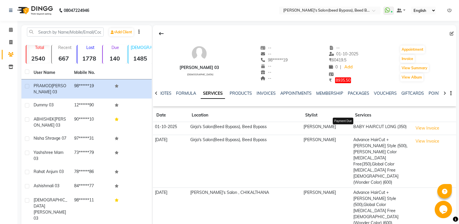
click at [343, 81] on span "8935.50" at bounding box center [343, 80] width 16 height 6
select select "1"
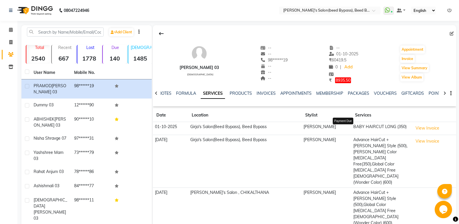
select select "1"
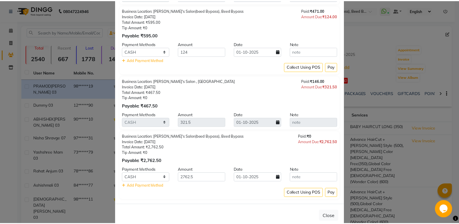
scroll to position [487, 0]
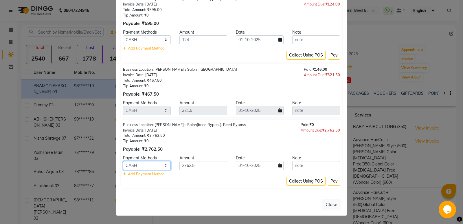
click at [164, 166] on select "CARD CASH Bank GPay PhonePe PayTM BharatPay" at bounding box center [147, 165] width 48 height 9
select select "7"
click at [123, 161] on select "CARD CASH Bank GPay PhonePe PayTM BharatPay" at bounding box center [147, 165] width 48 height 9
click at [334, 182] on button "Pay" at bounding box center [334, 181] width 12 height 9
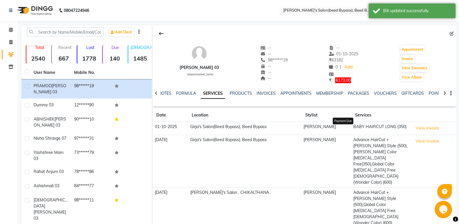
click at [350, 81] on span "6173.00" at bounding box center [343, 80] width 16 height 6
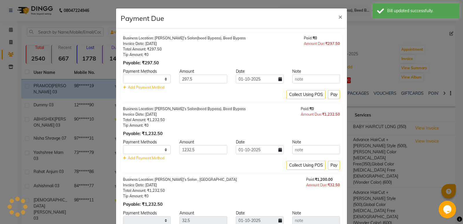
select select "1"
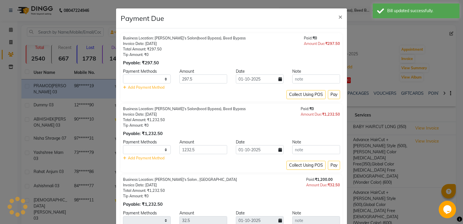
select select "1"
click at [339, 15] on span "×" at bounding box center [341, 16] width 4 height 9
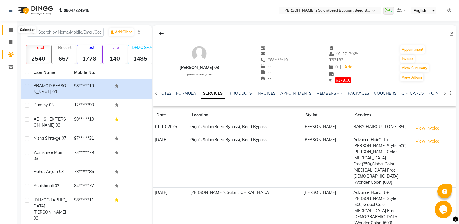
click at [12, 30] on icon at bounding box center [11, 30] width 4 height 4
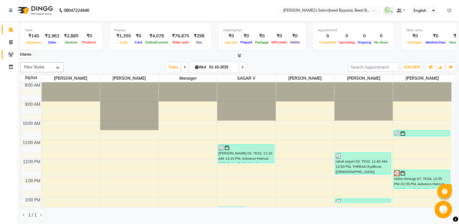
click at [13, 54] on icon at bounding box center [11, 54] width 6 height 4
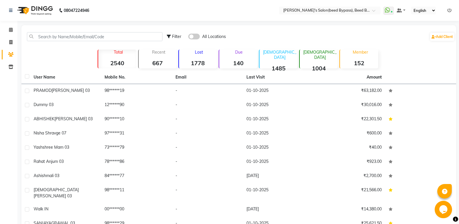
click at [67, 89] on span "BANSODE 03" at bounding box center [71, 90] width 38 height 5
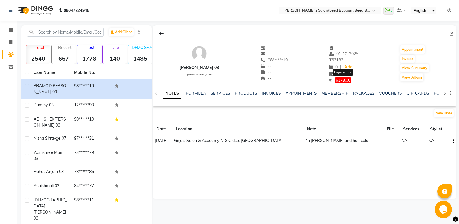
click at [343, 82] on span "6173.00" at bounding box center [343, 80] width 16 height 6
select select "1"
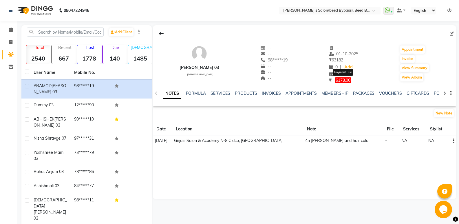
select select "1"
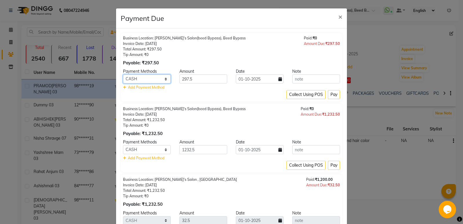
click at [165, 80] on select "CARD CASH Bank GPay PhonePe PayTM BharatPay" at bounding box center [147, 78] width 48 height 9
select select "7"
click at [123, 74] on select "CARD CASH Bank GPay PhonePe PayTM BharatPay" at bounding box center [147, 78] width 48 height 9
click at [331, 94] on button "Pay" at bounding box center [334, 94] width 12 height 9
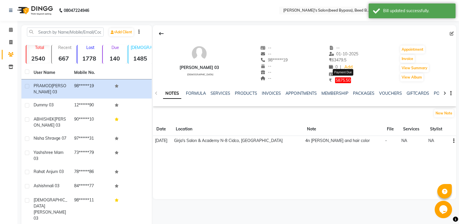
click at [347, 80] on span "5875.50" at bounding box center [343, 80] width 16 height 6
select select "1"
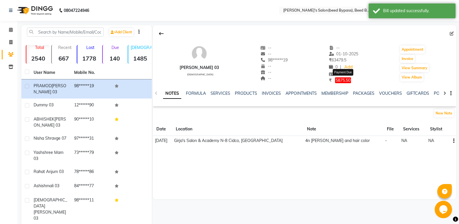
select select "1"
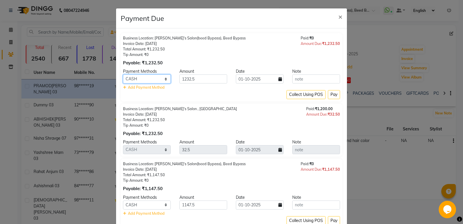
click at [162, 79] on select "CARD CASH Bank GPay PhonePe PayTM BharatPay" at bounding box center [147, 78] width 48 height 9
select select "7"
click at [123, 74] on select "CARD CASH Bank GPay PhonePe PayTM BharatPay" at bounding box center [147, 78] width 48 height 9
click at [331, 93] on button "Pay" at bounding box center [334, 94] width 12 height 9
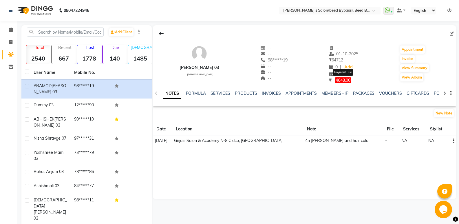
click at [350, 81] on span "4643.00" at bounding box center [343, 80] width 16 height 6
select select "1"
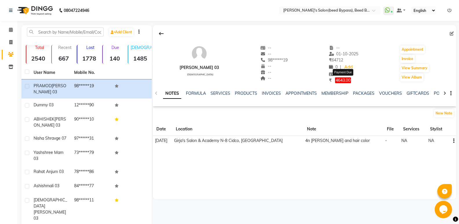
select select "1"
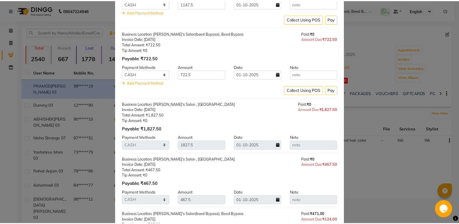
scroll to position [101, 0]
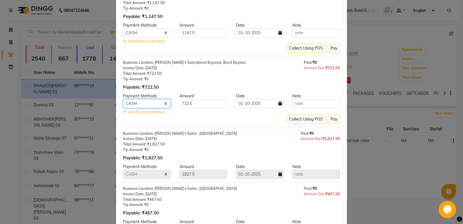
click at [163, 104] on select "CARD CASH Bank GPay PhonePe PayTM BharatPay" at bounding box center [147, 103] width 48 height 9
select select "7"
click at [123, 99] on select "CARD CASH Bank GPay PhonePe PayTM BharatPay" at bounding box center [147, 103] width 48 height 9
click at [212, 106] on input "722.5" at bounding box center [204, 103] width 48 height 9
type input "708"
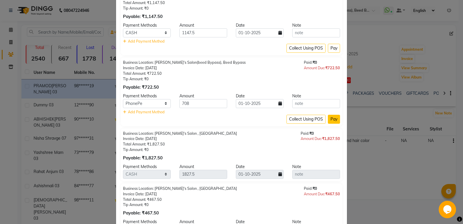
click at [330, 120] on button "Pay" at bounding box center [334, 119] width 12 height 9
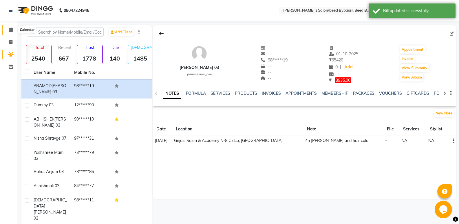
click at [12, 30] on icon at bounding box center [11, 30] width 4 height 4
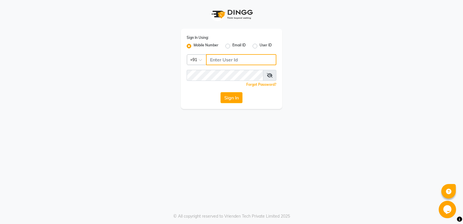
type input "7888039666"
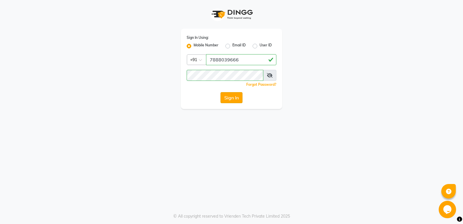
click at [235, 101] on button "Sign In" at bounding box center [232, 97] width 22 height 11
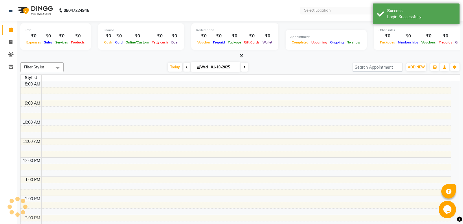
select select "en"
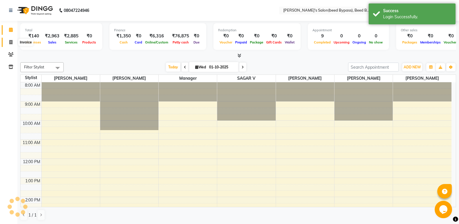
click at [10, 42] on icon at bounding box center [10, 42] width 3 height 4
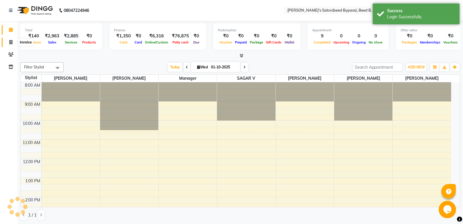
select select "service"
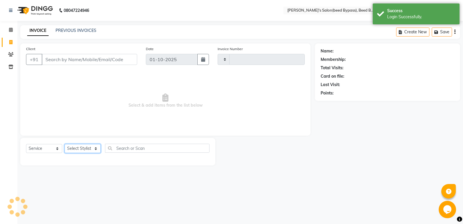
click at [85, 146] on select "Select Stylist" at bounding box center [83, 148] width 36 height 9
type input "2835"
select select "4176"
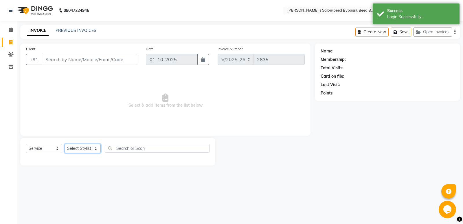
select select "83208"
click at [65, 144] on select "Select Stylist AYESHA SHAIKH manager NAGESH PAVAN SAGAR V sagar varpe SAHIL SAP…" at bounding box center [83, 148] width 36 height 9
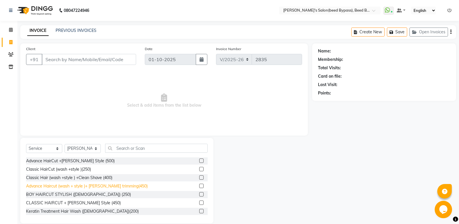
click at [106, 186] on div "Advance Haircut (wash + style )+ Beard trimming(450)" at bounding box center [87, 186] width 122 height 6
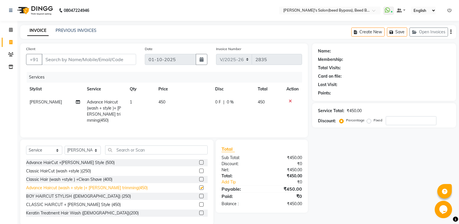
checkbox input "false"
click at [92, 57] on input "Client" at bounding box center [89, 59] width 94 height 11
type input "9"
type input "0"
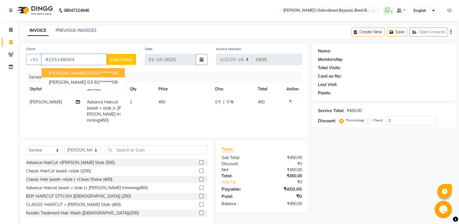
type input "9225149004"
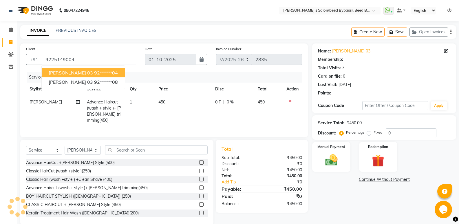
select select "1: Object"
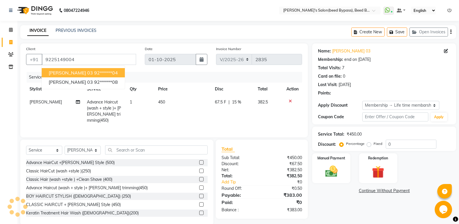
type input "15"
click at [290, 101] on icon at bounding box center [290, 101] width 3 height 4
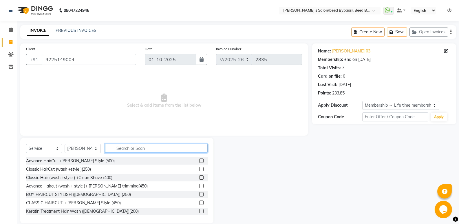
click at [163, 147] on input "text" at bounding box center [156, 148] width 103 height 9
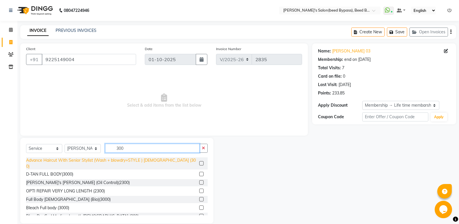
type input "300"
click at [143, 159] on div "Advance Haircut With Senior Stylist (Wash + blowdry+STYLE ) MALE (300)" at bounding box center [111, 163] width 171 height 12
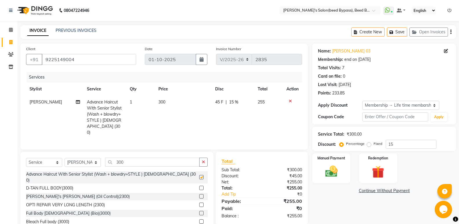
checkbox input "false"
click at [142, 158] on input "300" at bounding box center [152, 162] width 94 height 9
type input "3"
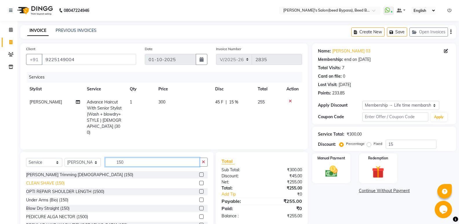
type input "150"
click at [56, 180] on div "CLEAN SHAVE (150)" at bounding box center [45, 183] width 39 height 6
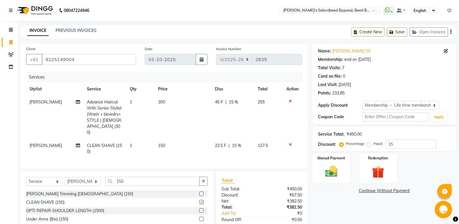
checkbox input "false"
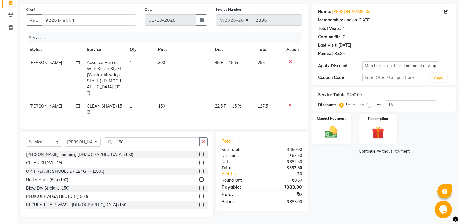
click at [331, 130] on img at bounding box center [331, 132] width 21 height 15
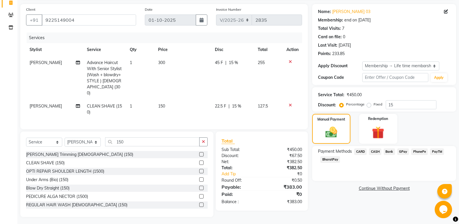
click at [422, 152] on span "PhonePe" at bounding box center [419, 151] width 17 height 7
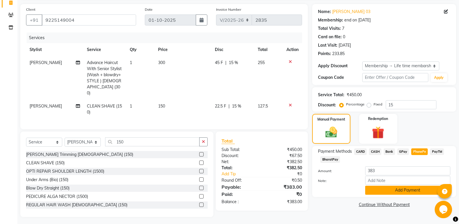
click at [407, 189] on button "Add Payment" at bounding box center [407, 190] width 85 height 9
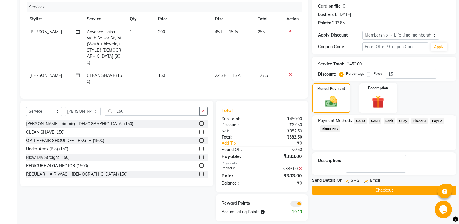
scroll to position [74, 0]
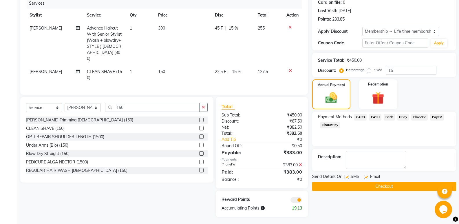
click at [378, 185] on button "Checkout" at bounding box center [384, 186] width 144 height 9
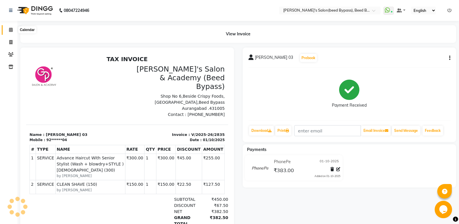
click at [9, 30] on icon at bounding box center [11, 30] width 4 height 4
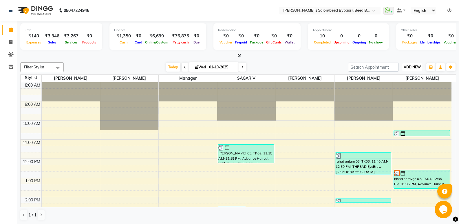
click at [413, 67] on span "ADD NEW" at bounding box center [412, 67] width 17 height 4
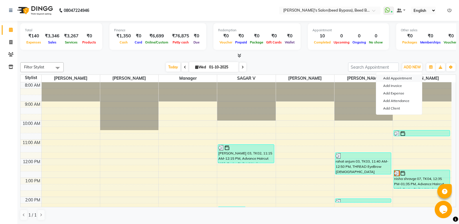
click at [401, 79] on button "Add Appointment" at bounding box center [399, 78] width 46 height 8
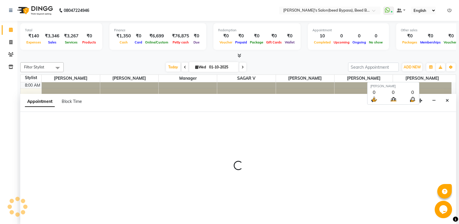
scroll to position [0, 0]
select select "540"
select select "tentative"
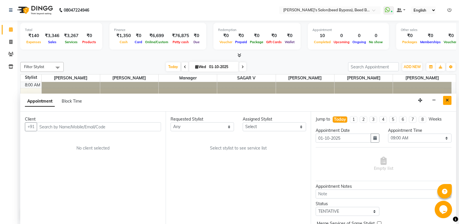
click at [447, 101] on icon "Close" at bounding box center [447, 100] width 3 height 4
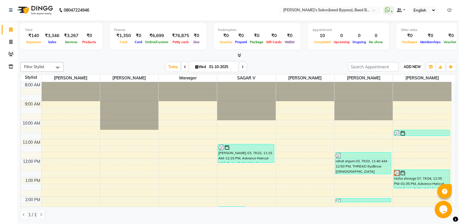
click at [418, 66] on span "ADD NEW" at bounding box center [412, 67] width 17 height 4
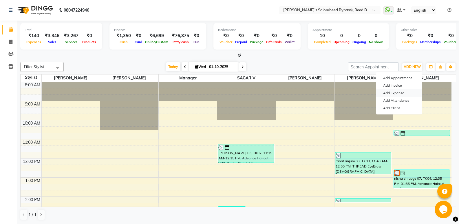
click at [408, 93] on link "Add Expense" at bounding box center [399, 93] width 46 height 8
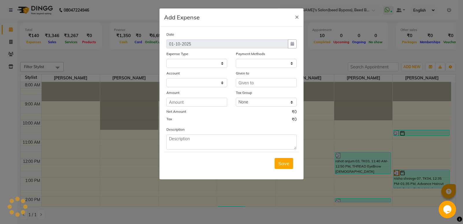
select select "6841"
select select "1"
select select "2985"
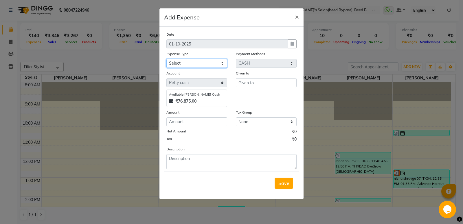
click at [221, 63] on select "Select Advance Salary BANK TRANFAR Cash transfer to hub Client Snacks DISTRIBUT…" at bounding box center [197, 63] width 61 height 9
select select "11132"
click at [167, 59] on select "Select Advance Salary BANK TRANFAR Cash transfer to hub Client Snacks DISTRIBUT…" at bounding box center [197, 63] width 61 height 9
click at [186, 122] on input "number" at bounding box center [197, 121] width 61 height 9
type input "36"
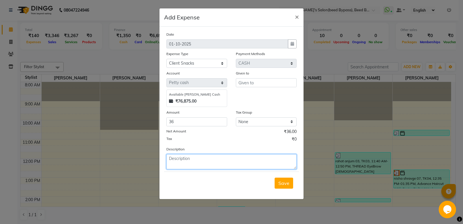
click at [184, 165] on textarea at bounding box center [232, 161] width 130 height 15
type textarea "MILK"
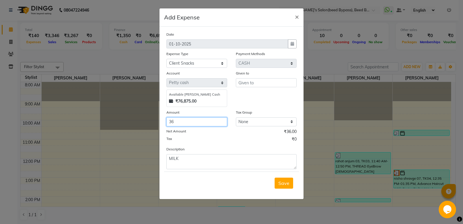
click at [175, 121] on input "36" at bounding box center [197, 121] width 61 height 9
type input "3"
type input "40"
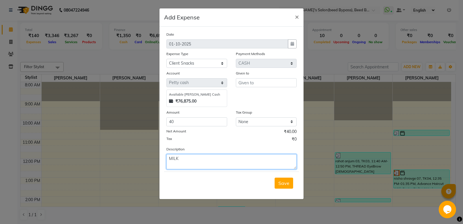
click at [184, 162] on textarea "MILK" at bounding box center [232, 161] width 130 height 15
type textarea "MILK COFEE POWDER"
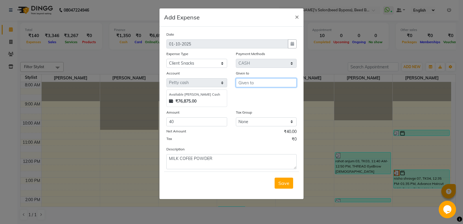
click at [253, 81] on input "text" at bounding box center [266, 82] width 61 height 9
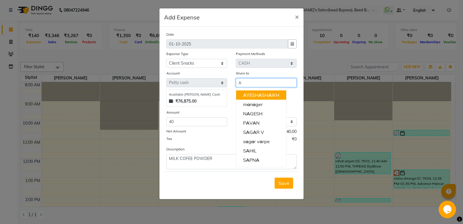
click at [262, 95] on span "A" at bounding box center [260, 95] width 3 height 6
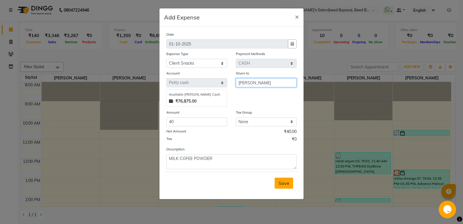
type input "[PERSON_NAME]"
click at [291, 187] on button "Save" at bounding box center [284, 183] width 19 height 11
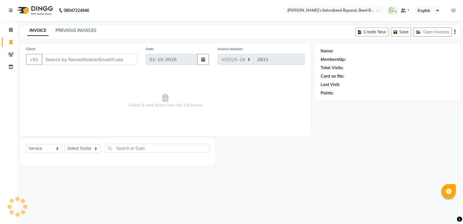
select select "4176"
select select "service"
click at [9, 56] on icon at bounding box center [11, 54] width 6 height 4
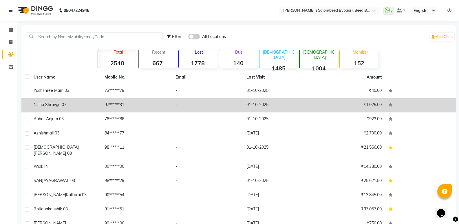
click at [57, 107] on div "nisha shravge 07" at bounding box center [66, 105] width 64 height 6
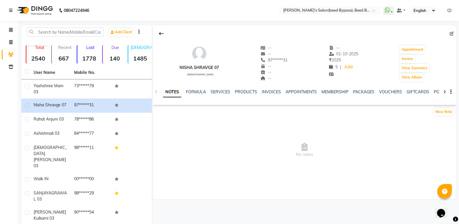
click at [221, 89] on div "SERVICES" at bounding box center [221, 92] width 20 height 6
click at [221, 93] on link "SERVICES" at bounding box center [221, 91] width 20 height 5
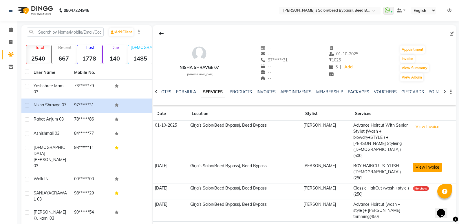
click at [425, 163] on button "View Invoice" at bounding box center [427, 167] width 29 height 9
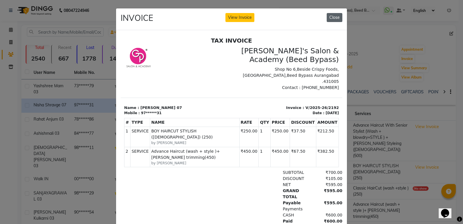
click at [334, 16] on button "Close" at bounding box center [335, 17] width 16 height 9
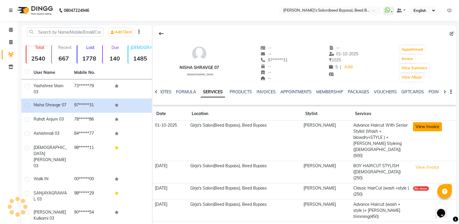
click at [424, 129] on button "View Invoice" at bounding box center [427, 126] width 29 height 9
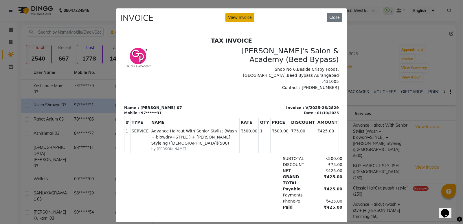
click at [234, 16] on button "View Invoice" at bounding box center [240, 17] width 29 height 9
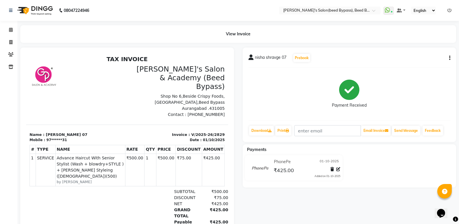
click at [451, 56] on div "nisha shravge 07 Prebook Payment Received Download Print Email Invoice Send Mes…" at bounding box center [350, 94] width 214 height 94
click at [450, 58] on div "nisha shravge 07 Prebook Payment Received Download Print Email Invoice Send Mes…" at bounding box center [350, 94] width 214 height 94
click at [450, 58] on icon "button" at bounding box center [449, 58] width 1 height 0
click at [420, 48] on div "Cancel Invoice" at bounding box center [421, 46] width 40 height 7
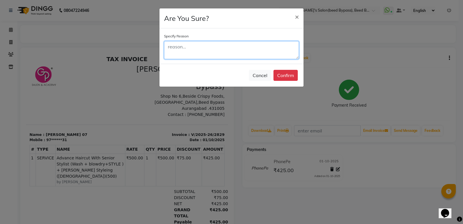
click at [191, 53] on textarea at bounding box center [231, 50] width 135 height 18
type textarea "r"
click at [177, 47] on textarea "rong cleint name" at bounding box center [231, 50] width 135 height 18
click at [197, 46] on textarea "cleint name" at bounding box center [231, 50] width 135 height 18
type textarea "cleint name rong select"
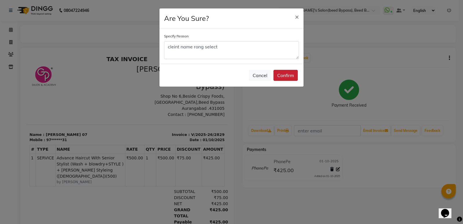
click at [287, 78] on button "Confirm" at bounding box center [286, 75] width 24 height 11
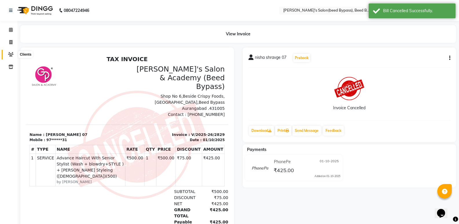
click at [12, 54] on icon at bounding box center [11, 54] width 6 height 4
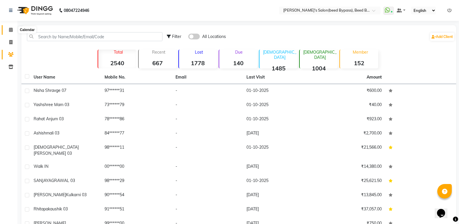
click at [10, 28] on icon at bounding box center [11, 30] width 4 height 4
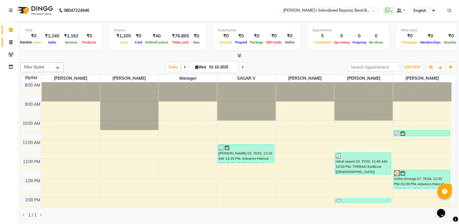
click at [10, 39] on span at bounding box center [11, 42] width 10 height 7
select select "service"
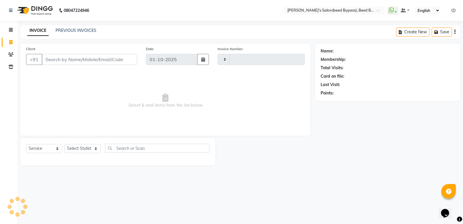
type input "2831"
select select "4176"
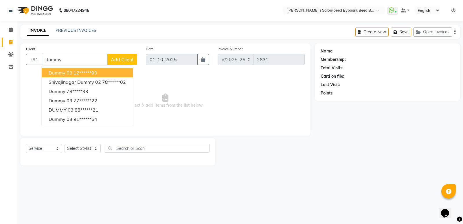
drag, startPoint x: 82, startPoint y: 75, endPoint x: 121, endPoint y: 82, distance: 39.5
click at [83, 75] on ngb-highlight "12******90" at bounding box center [86, 73] width 24 height 6
type input "12******90"
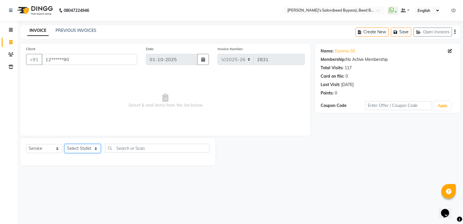
click at [88, 149] on select "Select Stylist [PERSON_NAME] manager [PERSON_NAME] V sagar [PERSON_NAME] [PERSO…" at bounding box center [83, 148] width 36 height 9
select select "83208"
click at [65, 144] on select "Select Stylist [PERSON_NAME] manager [PERSON_NAME] V sagar [PERSON_NAME] [PERSO…" at bounding box center [83, 148] width 36 height 9
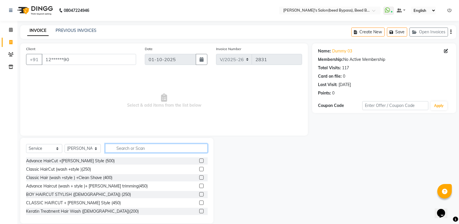
click at [127, 149] on input "text" at bounding box center [156, 148] width 103 height 9
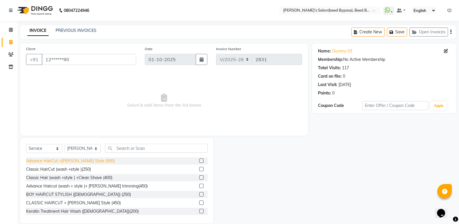
click at [79, 161] on div "Advance HairCut +[PERSON_NAME] Style (500)" at bounding box center [70, 161] width 89 height 6
checkbox input "false"
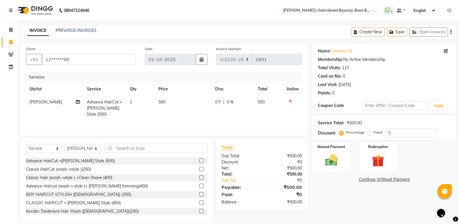
click at [289, 100] on icon at bounding box center [290, 101] width 3 height 4
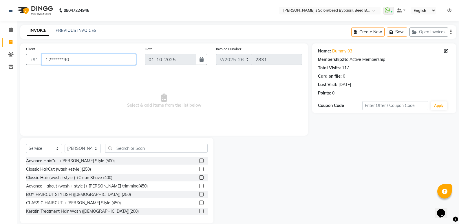
click at [81, 60] on input "12******90" at bounding box center [89, 59] width 94 height 11
type input "1"
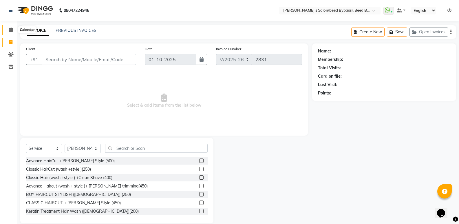
click at [14, 32] on span at bounding box center [11, 30] width 10 height 7
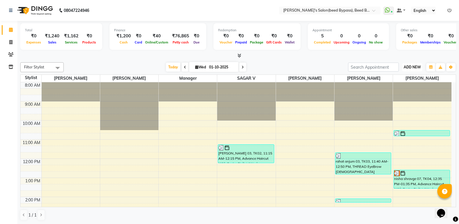
click at [416, 67] on span "ADD NEW" at bounding box center [412, 67] width 17 height 4
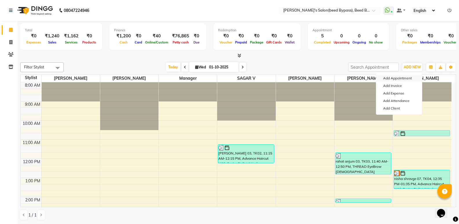
click at [402, 78] on button "Add Appointment" at bounding box center [399, 78] width 46 height 8
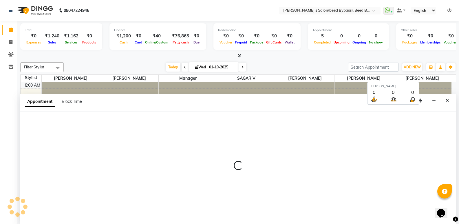
scroll to position [0, 0]
select select "540"
select select "tentative"
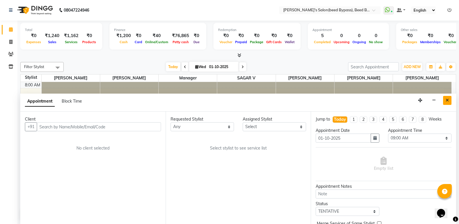
click at [446, 101] on icon "Close" at bounding box center [447, 100] width 3 height 4
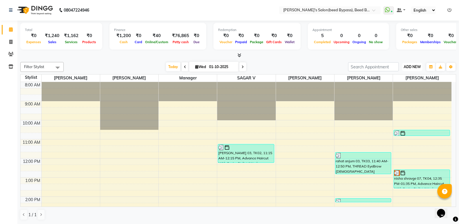
click at [413, 66] on span "ADD NEW" at bounding box center [412, 67] width 17 height 4
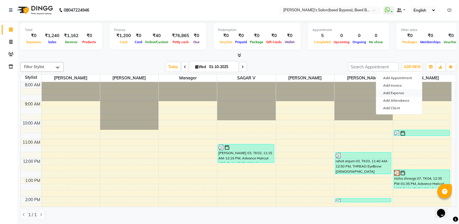
click at [402, 93] on link "Add Expense" at bounding box center [399, 93] width 46 height 8
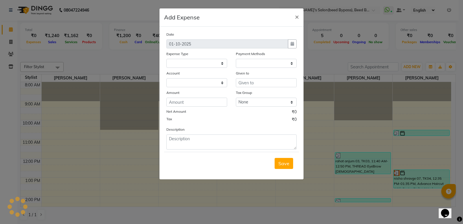
select select
select select "1"
select select "2985"
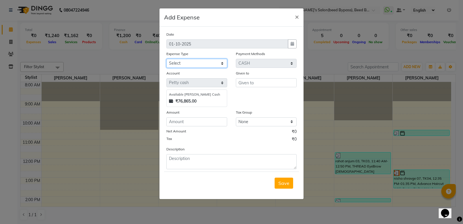
click at [211, 65] on select "Select Advance Salary BANK TRANFAR Cash transfer to hub Client Snacks DISTRIBUT…" at bounding box center [197, 63] width 61 height 9
select select "11138"
click at [167, 59] on select "Select Advance Salary BANK TRANFAR Cash transfer to hub Client Snacks DISTRIBUT…" at bounding box center [197, 63] width 61 height 9
click at [199, 123] on input "number" at bounding box center [197, 121] width 61 height 9
type input "140"
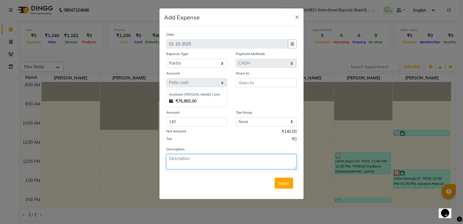
click at [179, 164] on textarea at bounding box center [232, 161] width 130 height 15
type textarea "WATER BOTTLE"
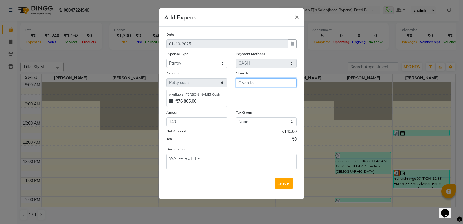
click at [260, 83] on input "text" at bounding box center [266, 82] width 61 height 9
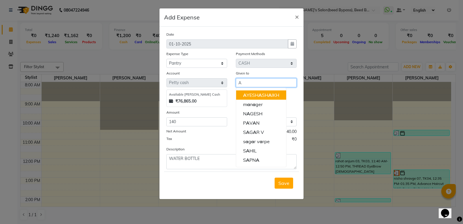
click at [257, 95] on ngb-highlight "A YESH A SH A IKH" at bounding box center [261, 95] width 36 height 6
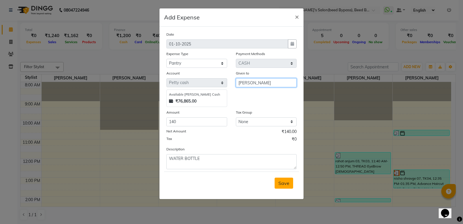
type input "[PERSON_NAME]"
click at [288, 184] on span "Save" at bounding box center [284, 183] width 11 height 6
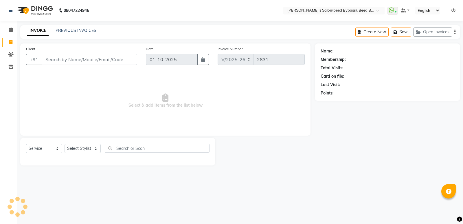
select select "4176"
select select "service"
click at [11, 55] on icon at bounding box center [11, 54] width 6 height 4
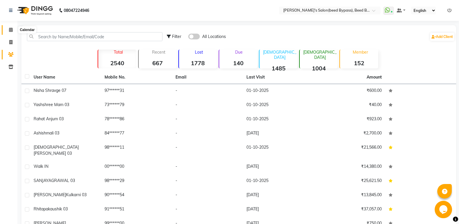
click at [10, 29] on icon at bounding box center [11, 30] width 4 height 4
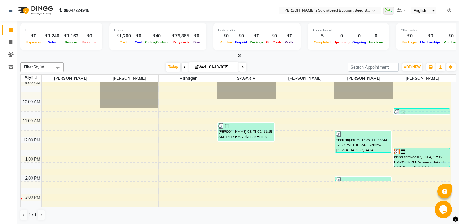
scroll to position [87, 0]
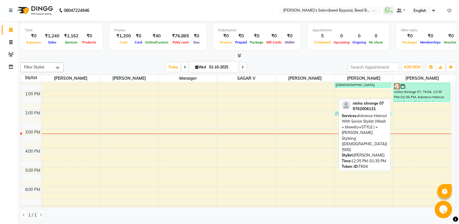
click at [412, 98] on div "nisha shravge 07, TK04, 12:35 PM-01:35 PM, Advance Haircut With Senior Stylist …" at bounding box center [422, 92] width 56 height 18
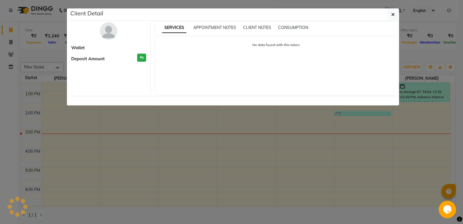
select select "3"
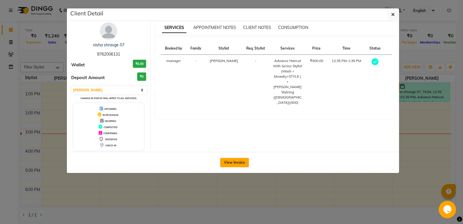
click at [238, 162] on button "View Invoice" at bounding box center [234, 162] width 29 height 9
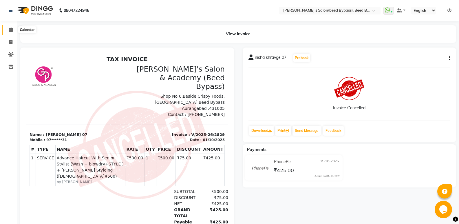
click at [12, 31] on icon at bounding box center [11, 30] width 4 height 4
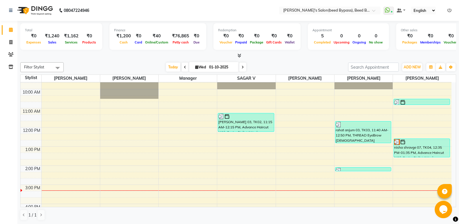
scroll to position [58, 0]
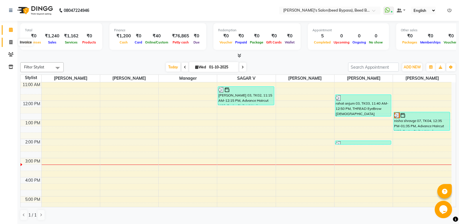
click at [10, 41] on icon at bounding box center [10, 42] width 3 height 4
select select "4176"
select select "service"
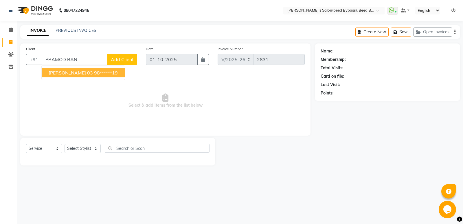
click at [78, 71] on span "PRAMOD BANSODE 03" at bounding box center [71, 73] width 44 height 6
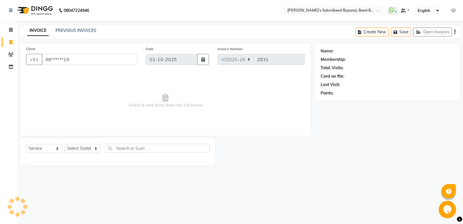
type input "98******19"
select select "1: Object"
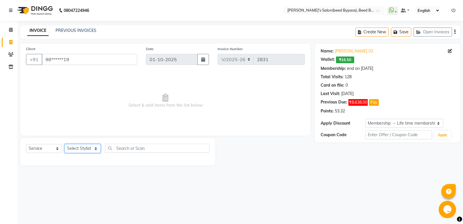
click at [84, 147] on select "Select Stylist AYESHA SHAIKH manager NAGESH PAVAN SAGAR V sagar varpe SAHIL SAP…" at bounding box center [83, 148] width 36 height 9
select select "77699"
click at [65, 144] on select "Select Stylist AYESHA SHAIKH manager NAGESH PAVAN SAGAR V sagar varpe SAHIL SAP…" at bounding box center [83, 148] width 36 height 9
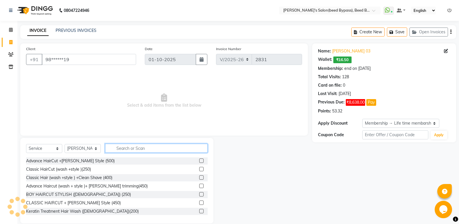
click at [161, 149] on input "text" at bounding box center [156, 148] width 103 height 9
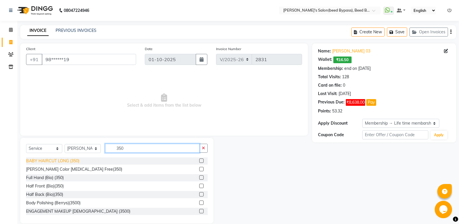
type input "350"
click at [50, 161] on div "BABY HAIRCUT LONG (350)" at bounding box center [52, 161] width 53 height 6
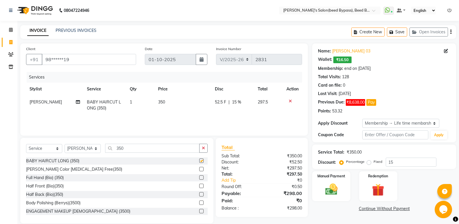
checkbox input "false"
click at [332, 193] on img at bounding box center [331, 189] width 21 height 15
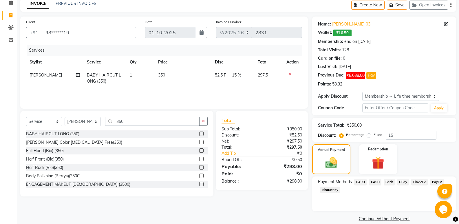
scroll to position [35, 0]
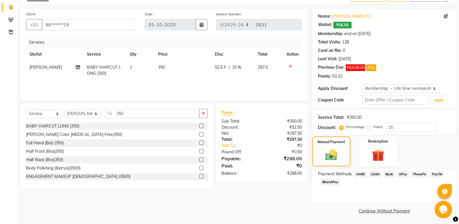
click at [375, 173] on span "CASH" at bounding box center [375, 174] width 12 height 7
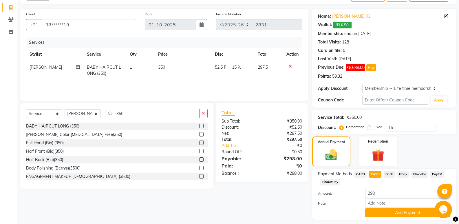
scroll to position [51, 0]
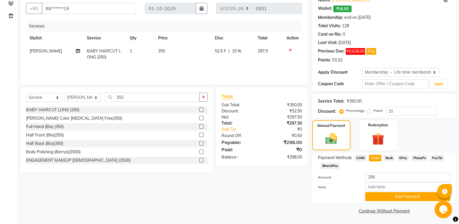
click at [320, 198] on div at bounding box center [337, 196] width 47 height 9
click at [399, 197] on button "Add Payment" at bounding box center [407, 196] width 85 height 9
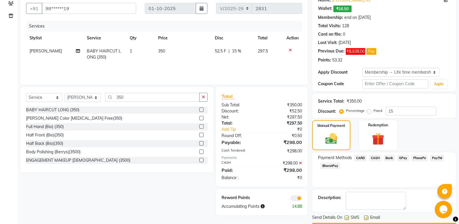
scroll to position [67, 0]
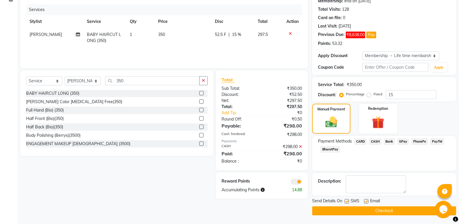
click at [374, 209] on button "Checkout" at bounding box center [384, 210] width 144 height 9
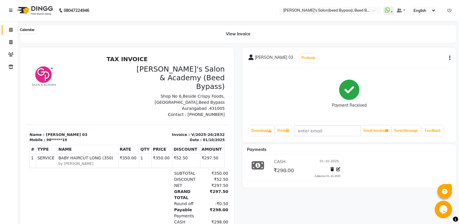
click at [8, 31] on span at bounding box center [11, 30] width 10 height 7
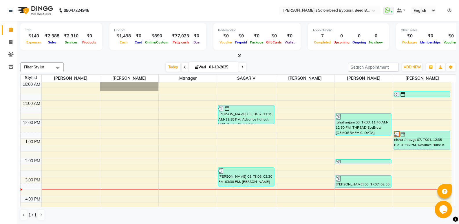
scroll to position [37, 0]
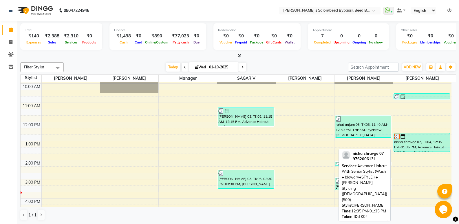
click at [419, 144] on div "nisha shravge 07, TK04, 12:35 PM-01:35 PM, Advance Haircut With Senior Stylist …" at bounding box center [422, 142] width 56 height 18
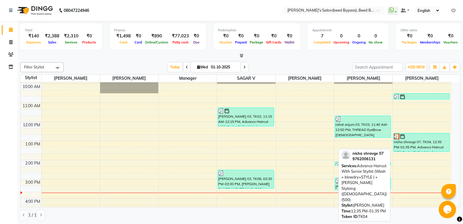
select select "3"
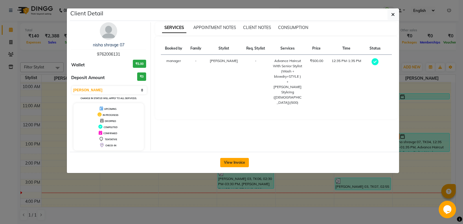
click at [246, 159] on button "View Invoice" at bounding box center [234, 162] width 29 height 9
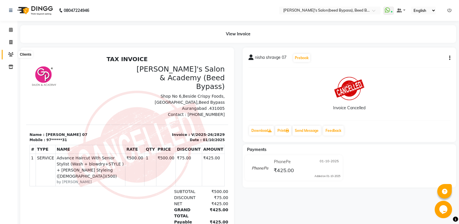
click at [13, 52] on icon at bounding box center [11, 54] width 6 height 4
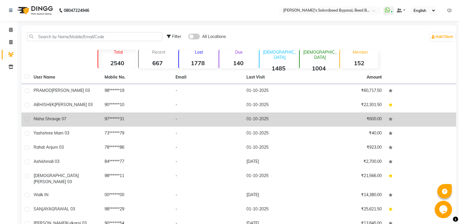
click at [56, 118] on span "nisha shravge 07" at bounding box center [50, 118] width 33 height 5
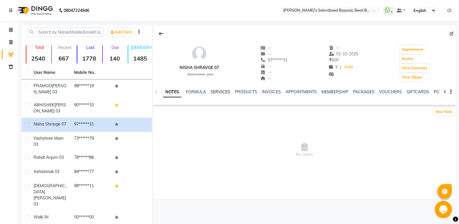
click at [221, 93] on link "SERVICES" at bounding box center [221, 91] width 20 height 5
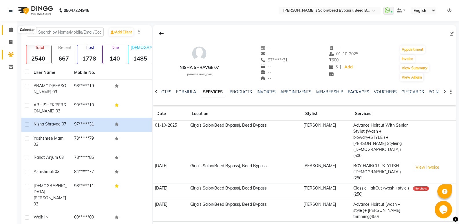
click at [11, 29] on icon at bounding box center [11, 30] width 4 height 4
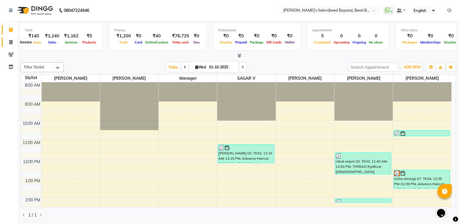
click at [10, 42] on icon at bounding box center [10, 42] width 3 height 4
select select "service"
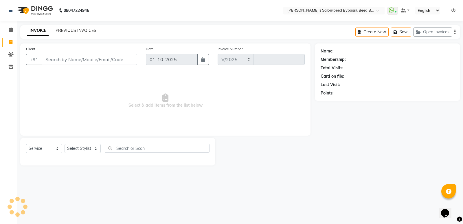
select select "4176"
type input "2831"
click at [76, 30] on link "PREVIOUS INVOICES" at bounding box center [76, 30] width 41 height 5
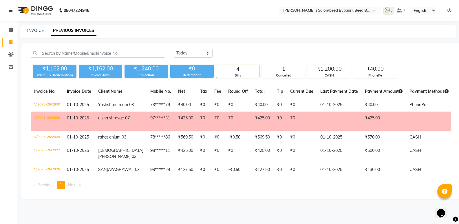
scroll to position [12, 0]
click at [11, 28] on icon at bounding box center [11, 30] width 4 height 4
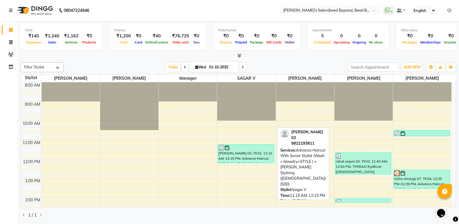
click at [246, 160] on div "[PERSON_NAME] 03, TK02, 11:15 AM-12:15 PM, Advance Haircut With Senior Stylist …" at bounding box center [246, 154] width 56 height 18
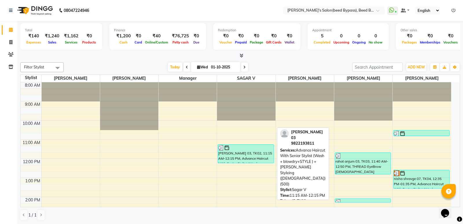
select select "3"
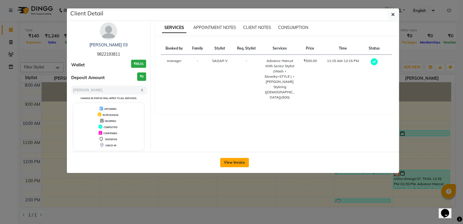
click at [242, 162] on button "View Invoice" at bounding box center [234, 162] width 29 height 9
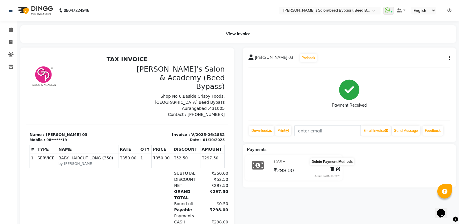
click at [332, 168] on icon at bounding box center [331, 169] width 3 height 4
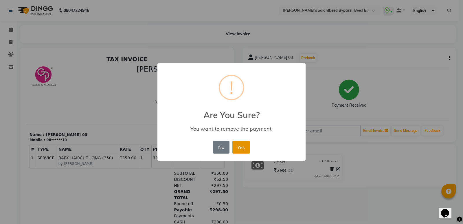
click at [237, 145] on button "Yes" at bounding box center [242, 147] width 18 height 13
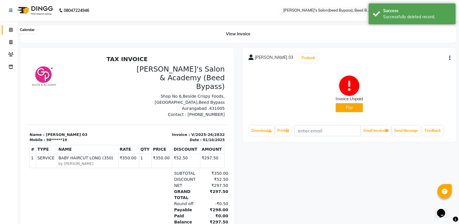
click at [12, 30] on icon at bounding box center [11, 30] width 4 height 4
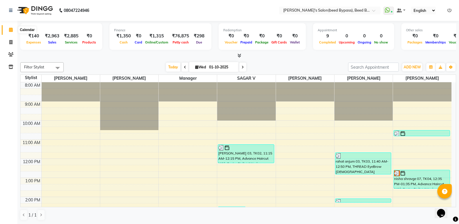
click at [12, 28] on icon at bounding box center [11, 30] width 4 height 4
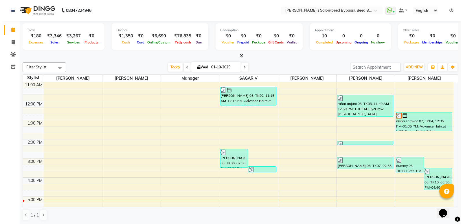
scroll to position [58, 0]
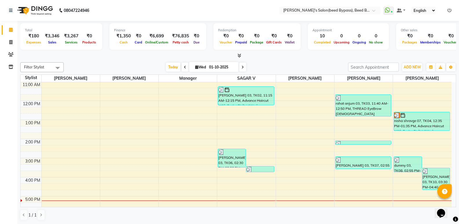
click at [121, 63] on div "[DATE] [DATE]" at bounding box center [206, 67] width 279 height 9
click at [450, 9] on icon at bounding box center [449, 10] width 4 height 4
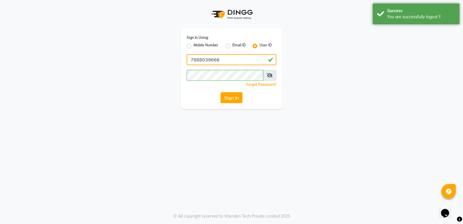
click at [213, 60] on input "7888039666" at bounding box center [232, 59] width 90 height 11
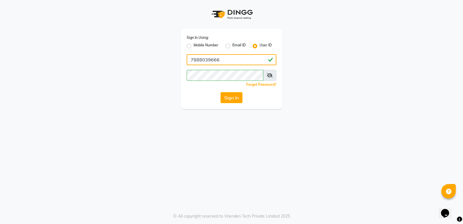
click at [213, 60] on input "7888039666" at bounding box center [232, 59] width 90 height 11
type input "GIRJAS"
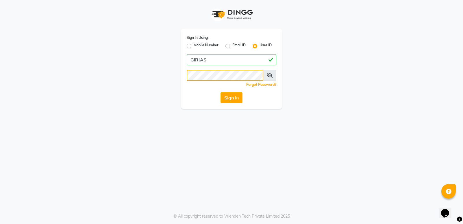
click at [221, 92] on button "Sign In" at bounding box center [232, 97] width 22 height 11
